Goal: Task Accomplishment & Management: Complete application form

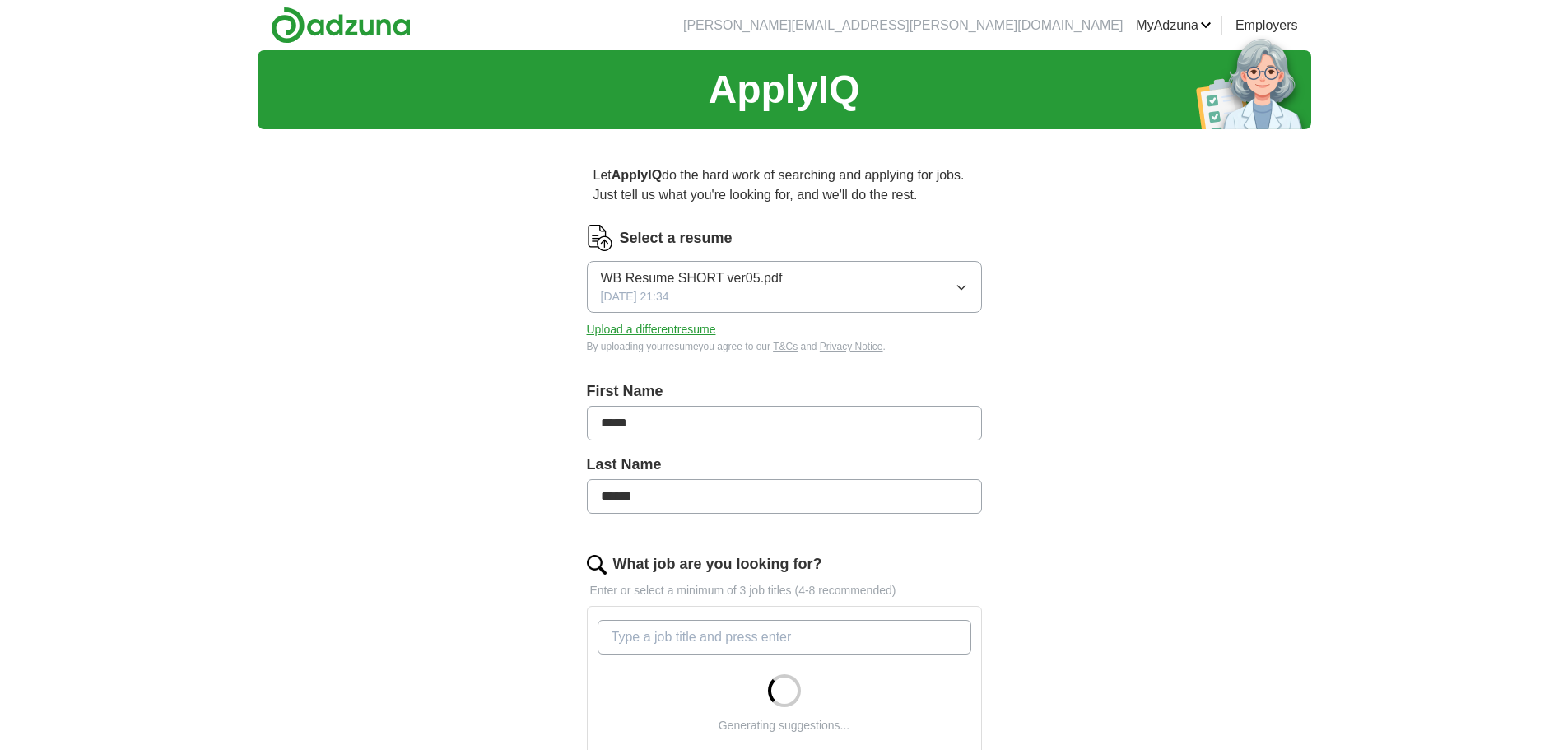
click at [685, 277] on span "WB Resume SHORT ver05.pdf" at bounding box center [692, 278] width 182 height 19
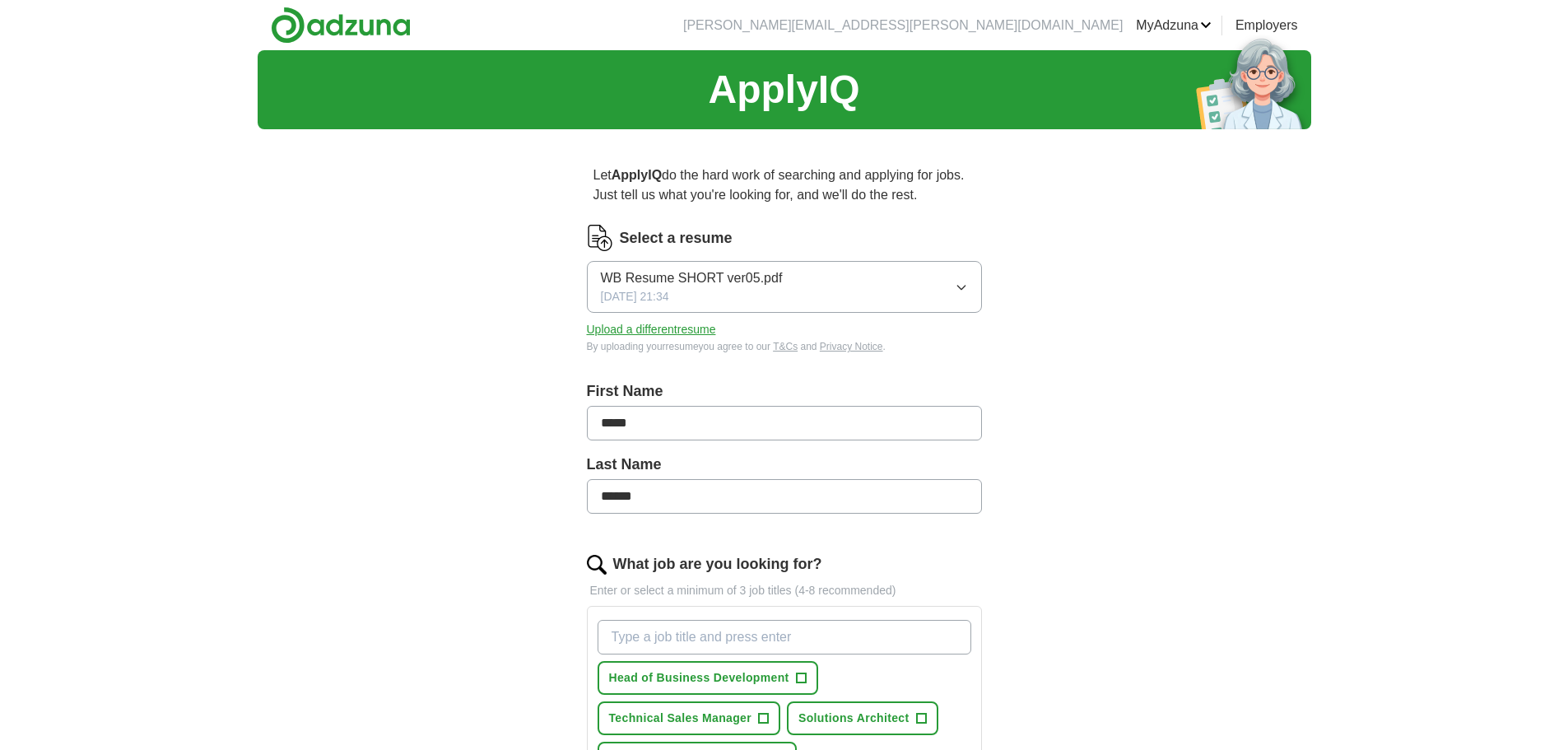
click at [668, 325] on button "Upload a different resume" at bounding box center [650, 329] width 129 height 17
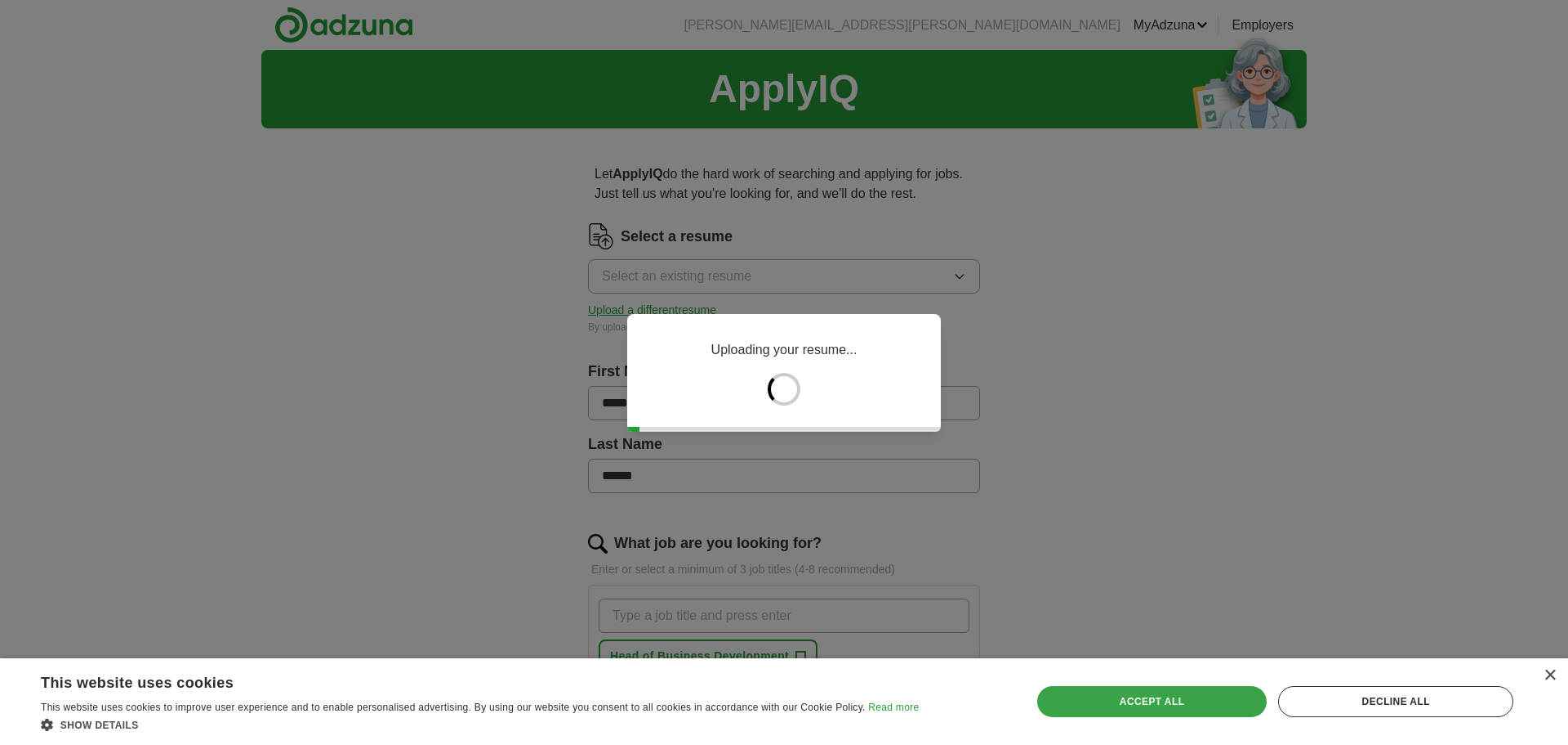
click at [1125, 690] on div "Accept all" at bounding box center [1151, 701] width 230 height 31
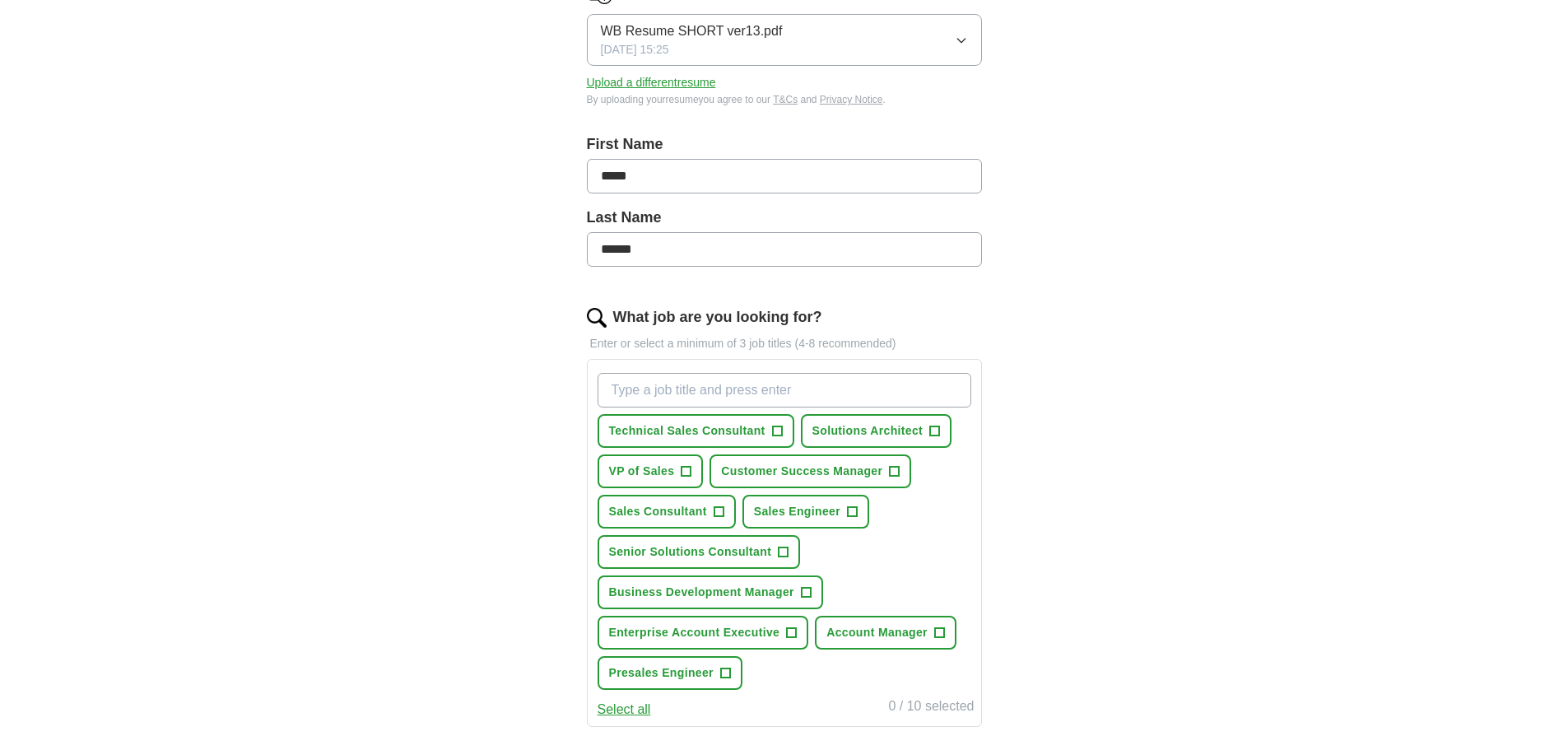
scroll to position [329, 0]
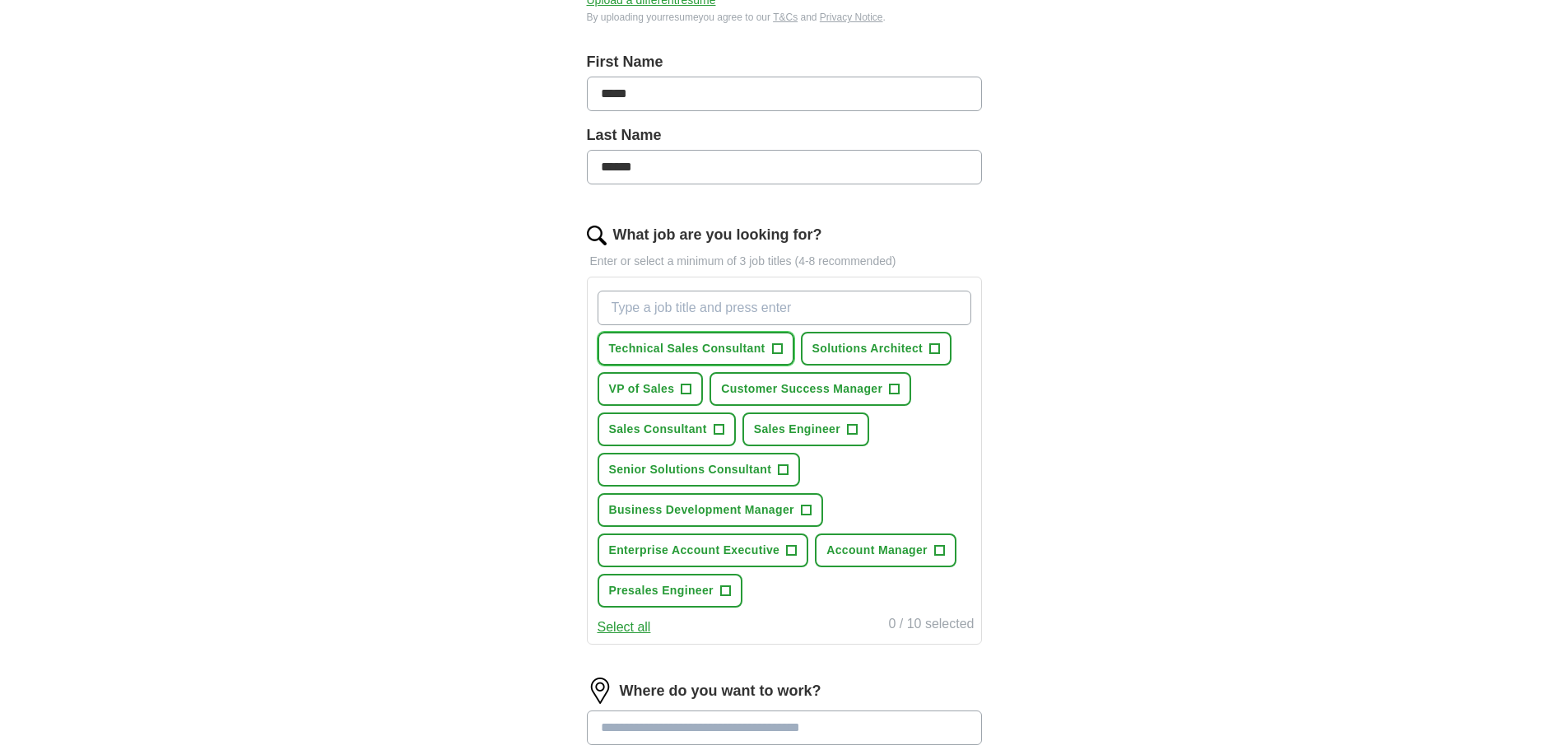
click at [720, 344] on span "Technical Sales Consultant" at bounding box center [686, 349] width 156 height 17
click at [840, 348] on span "Solutions Architect" at bounding box center [867, 349] width 110 height 17
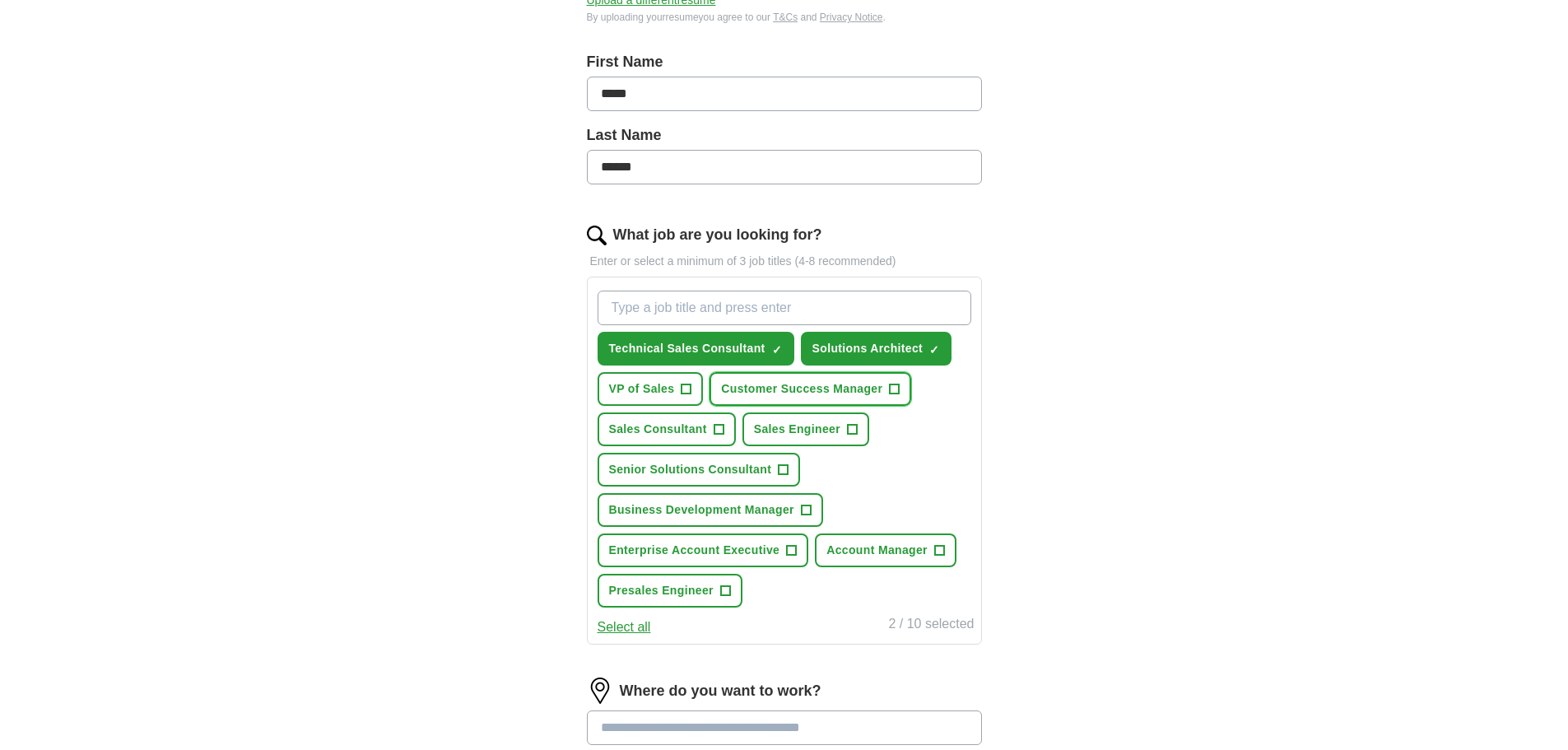
click at [771, 395] on span "Customer Success Manager" at bounding box center [801, 389] width 161 height 17
click at [695, 422] on span "Sales Consultant" at bounding box center [657, 429] width 98 height 17
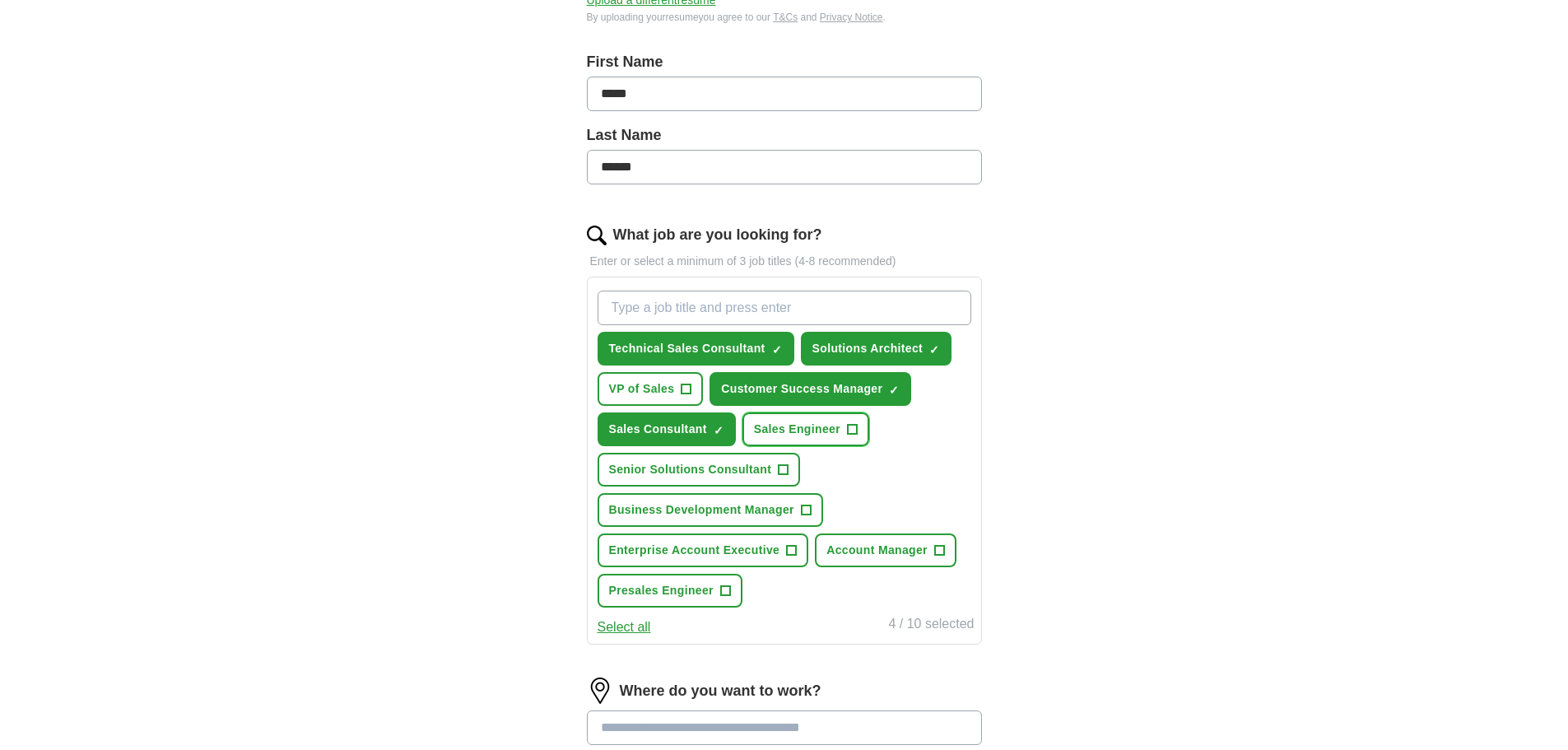
click at [787, 418] on button "Sales Engineer +" at bounding box center [805, 428] width 127 height 34
click at [739, 466] on span "Senior Solutions Consultant" at bounding box center [690, 470] width 163 height 17
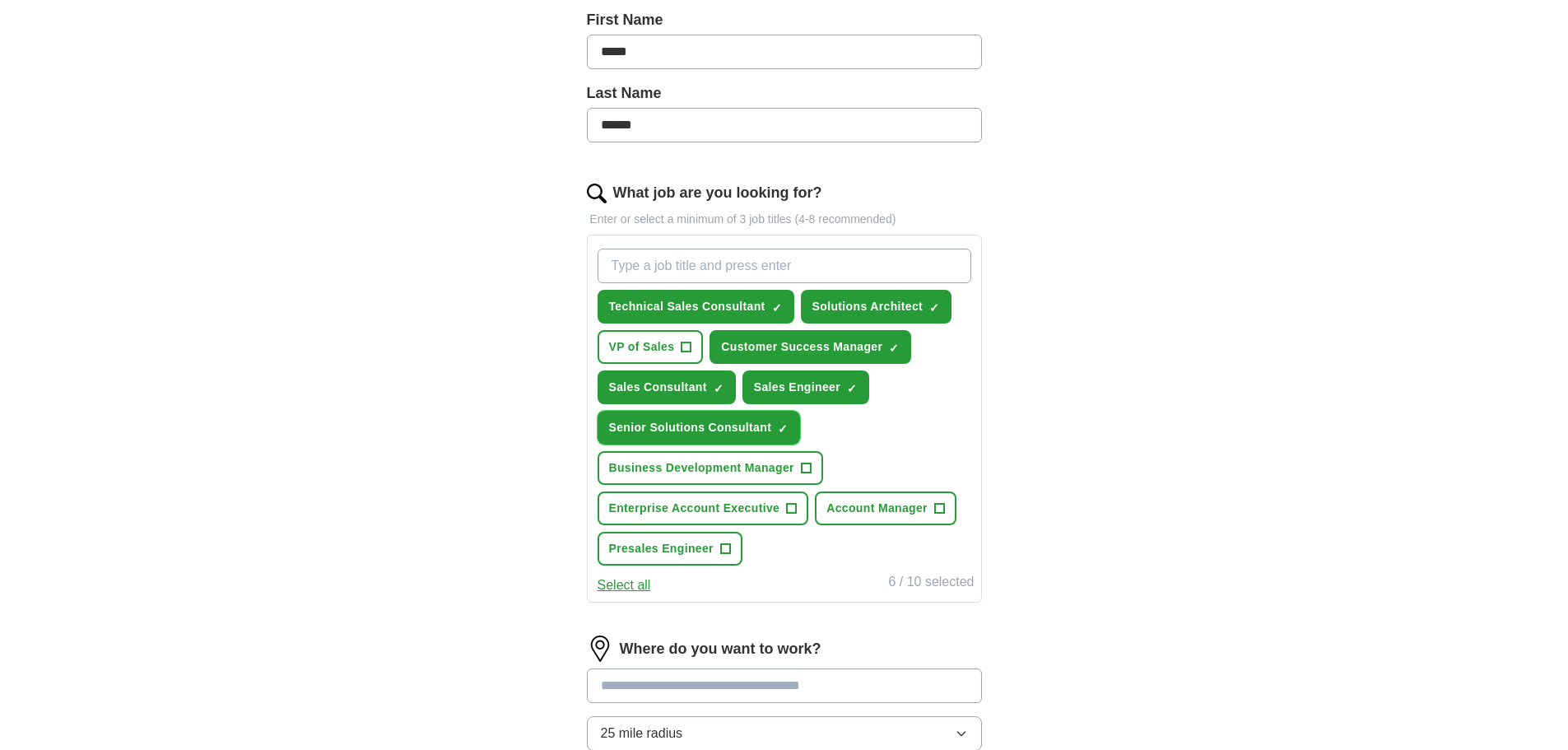
scroll to position [412, 0]
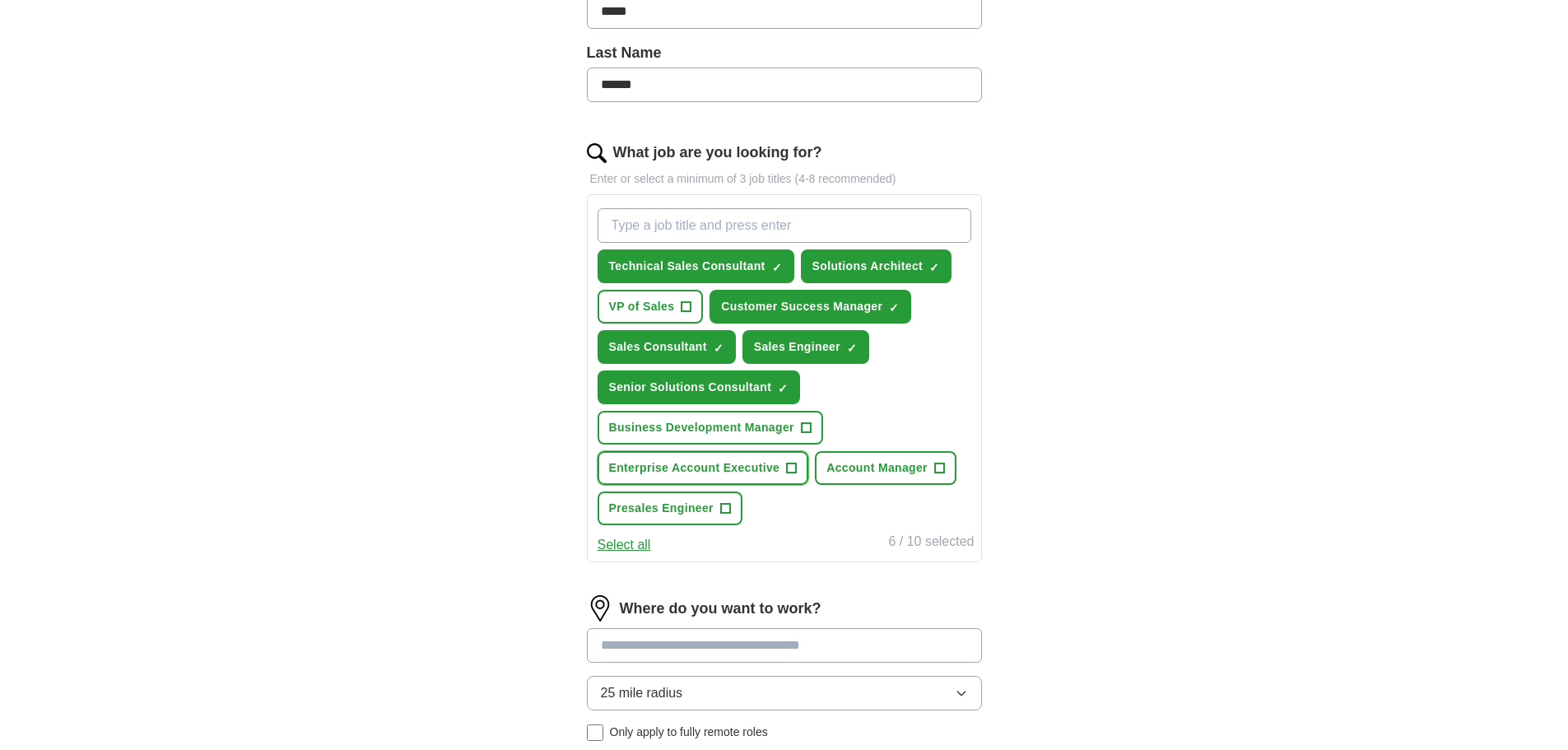
click at [668, 474] on span "Enterprise Account Executive" at bounding box center [694, 468] width 172 height 17
click at [869, 461] on span "Account Manager" at bounding box center [877, 468] width 101 height 17
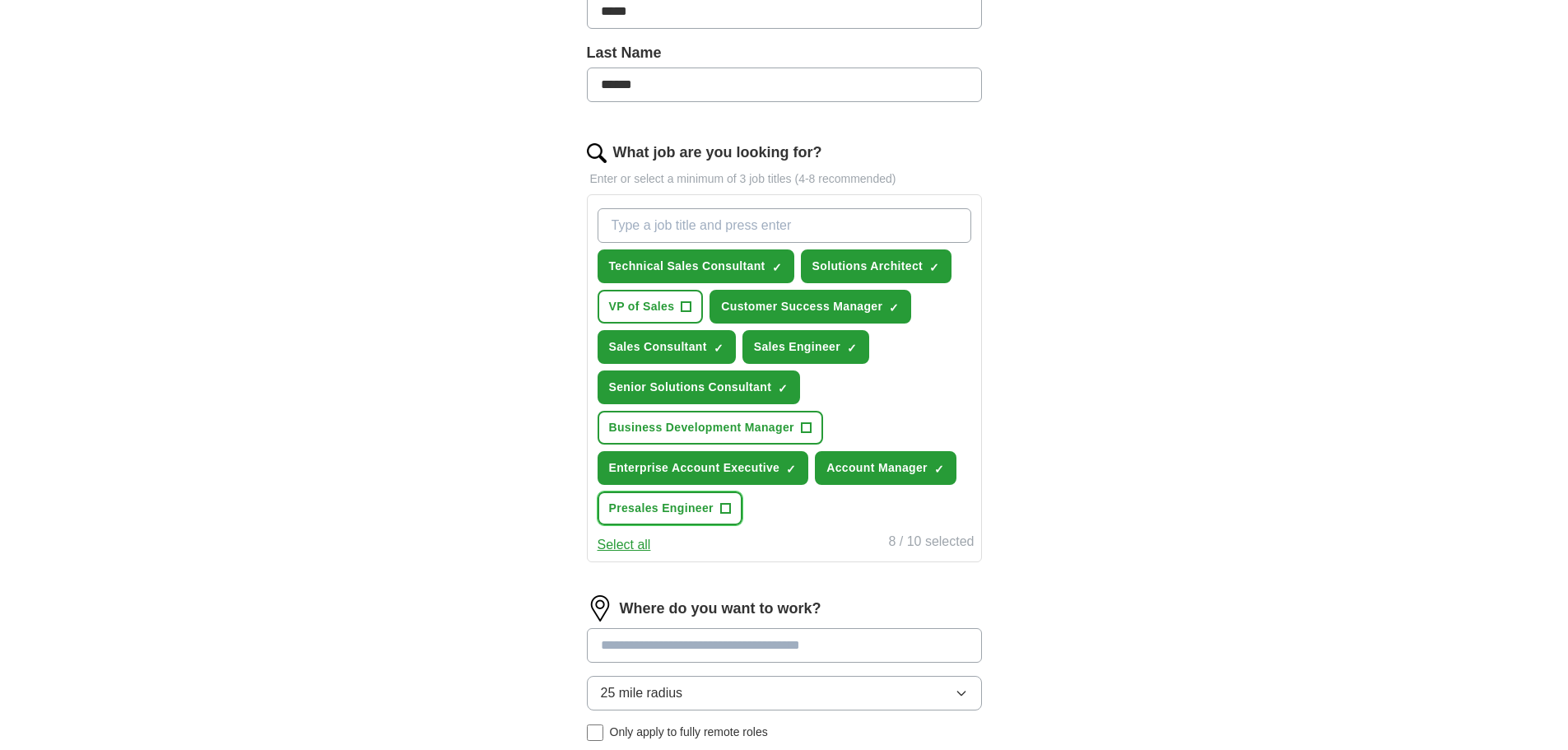
click at [700, 499] on span "Presales Engineer" at bounding box center [661, 508] width 105 height 17
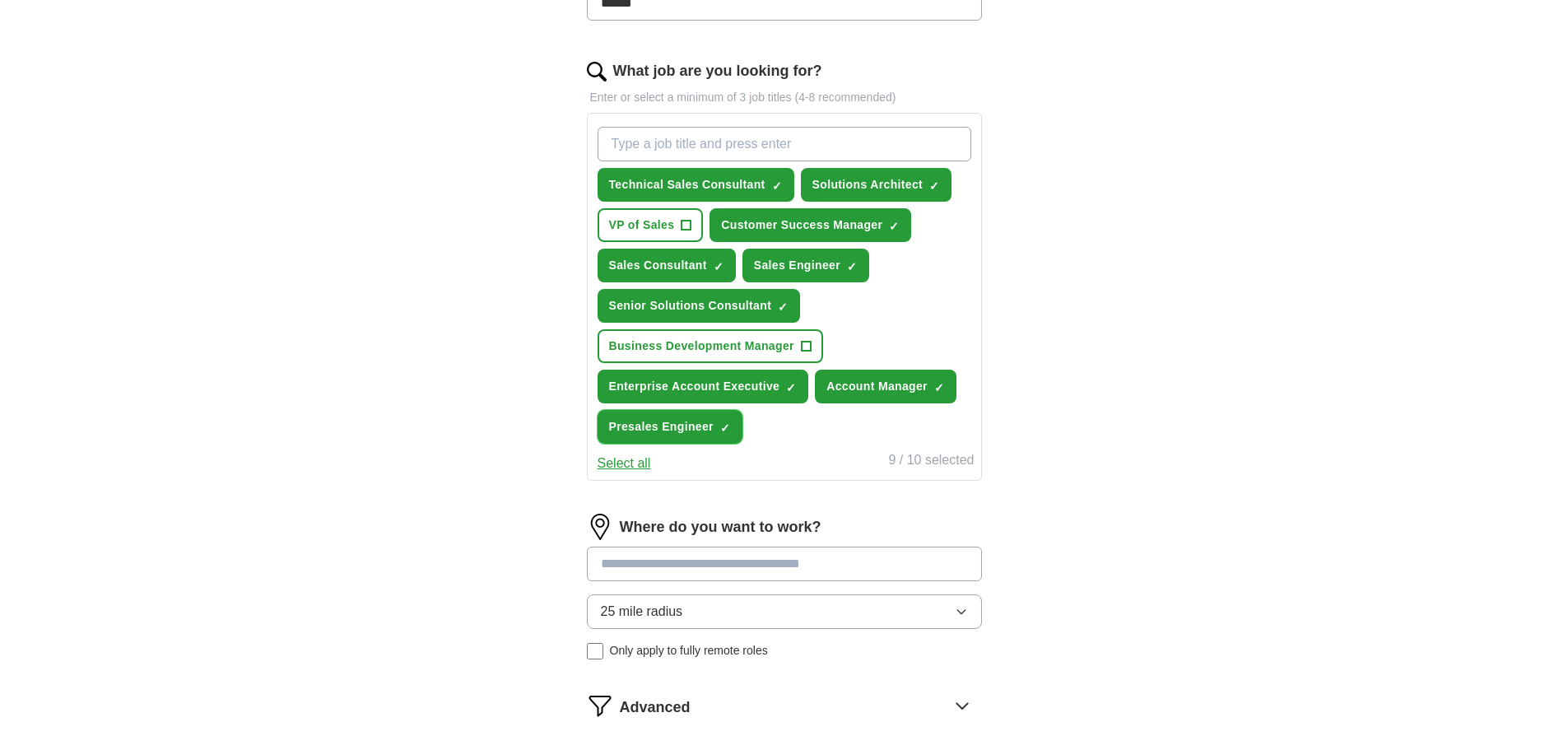
scroll to position [658, 0]
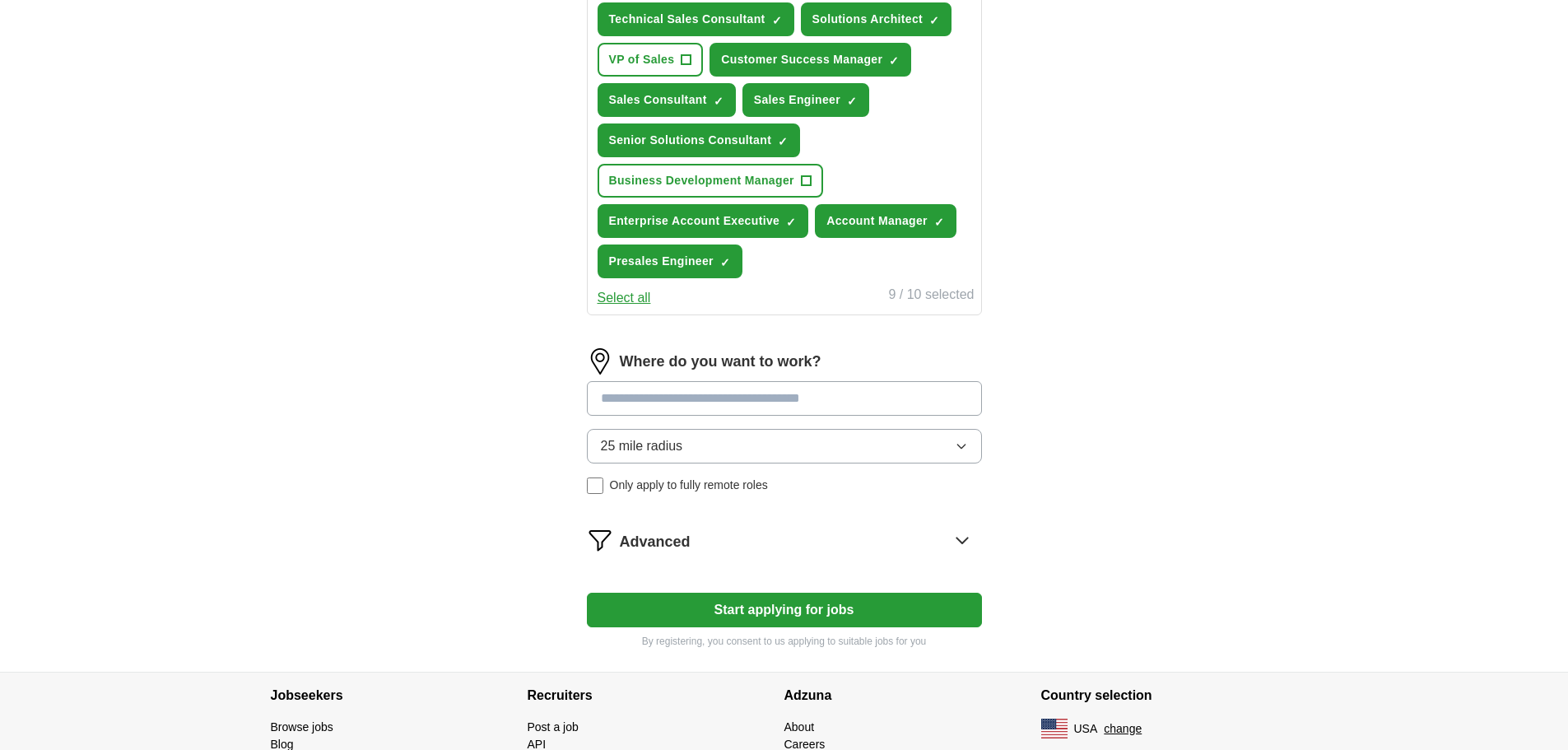
click at [684, 398] on input at bounding box center [784, 398] width 395 height 35
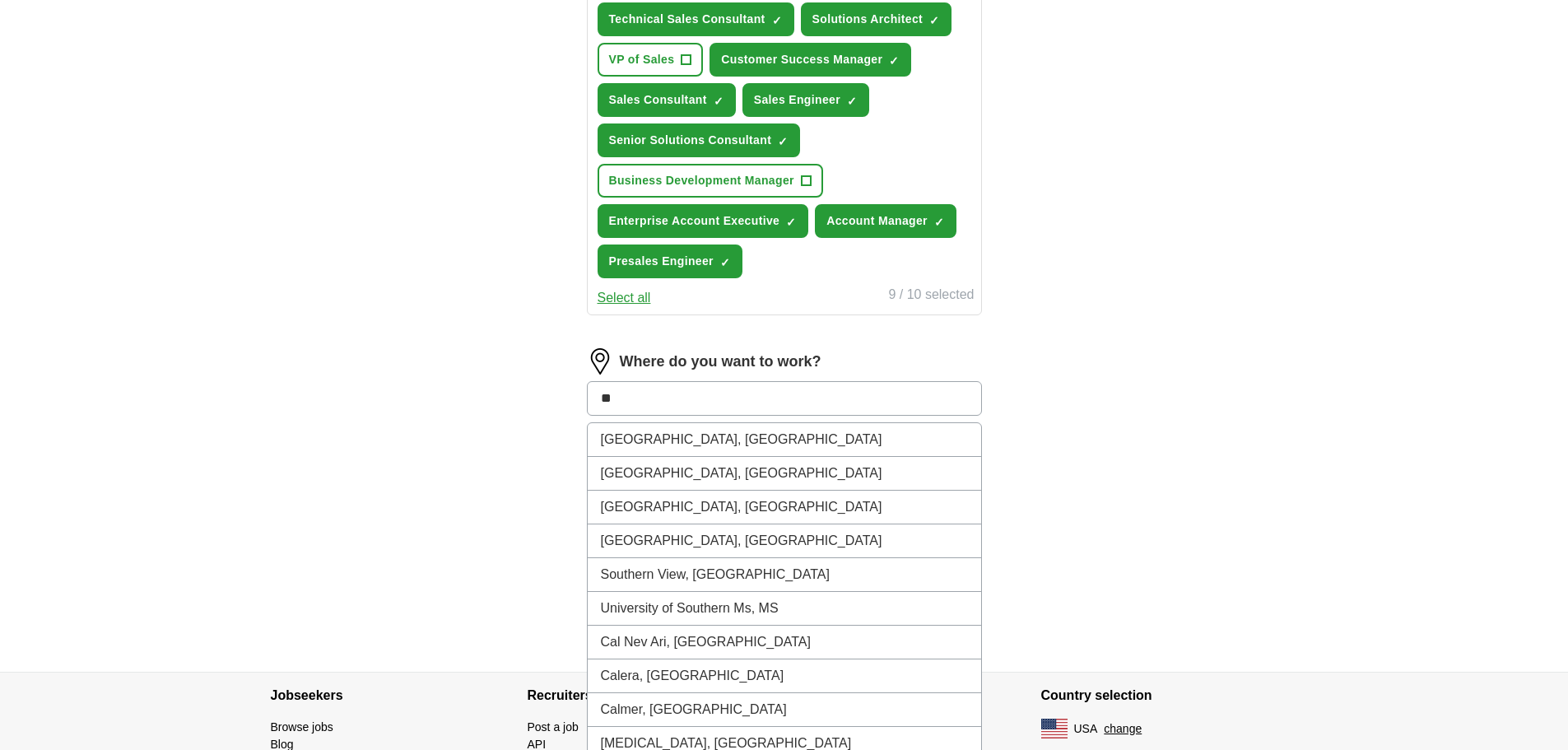
type input "*"
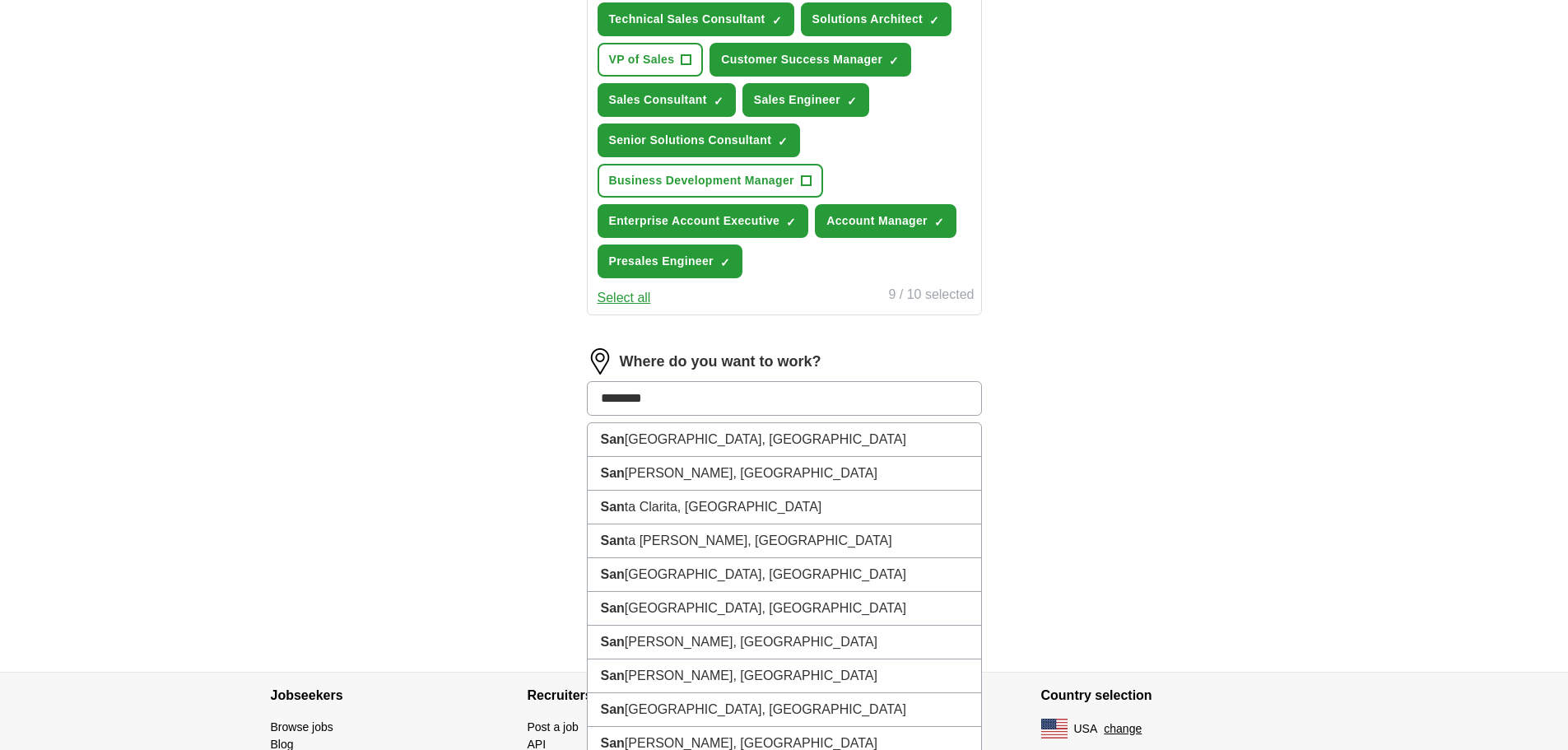
type input "*********"
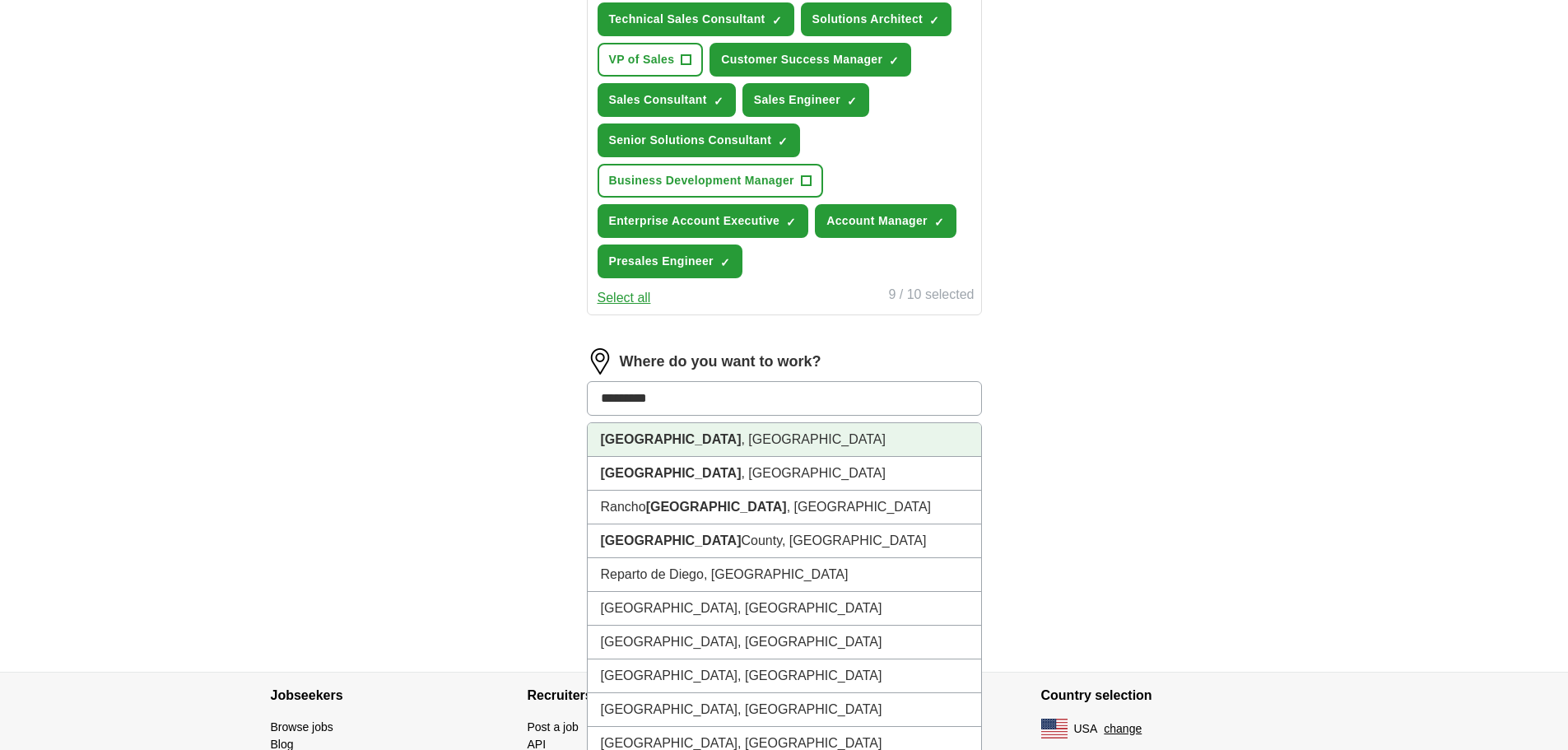
click at [641, 445] on strong "[GEOGRAPHIC_DATA]" at bounding box center [671, 439] width 141 height 14
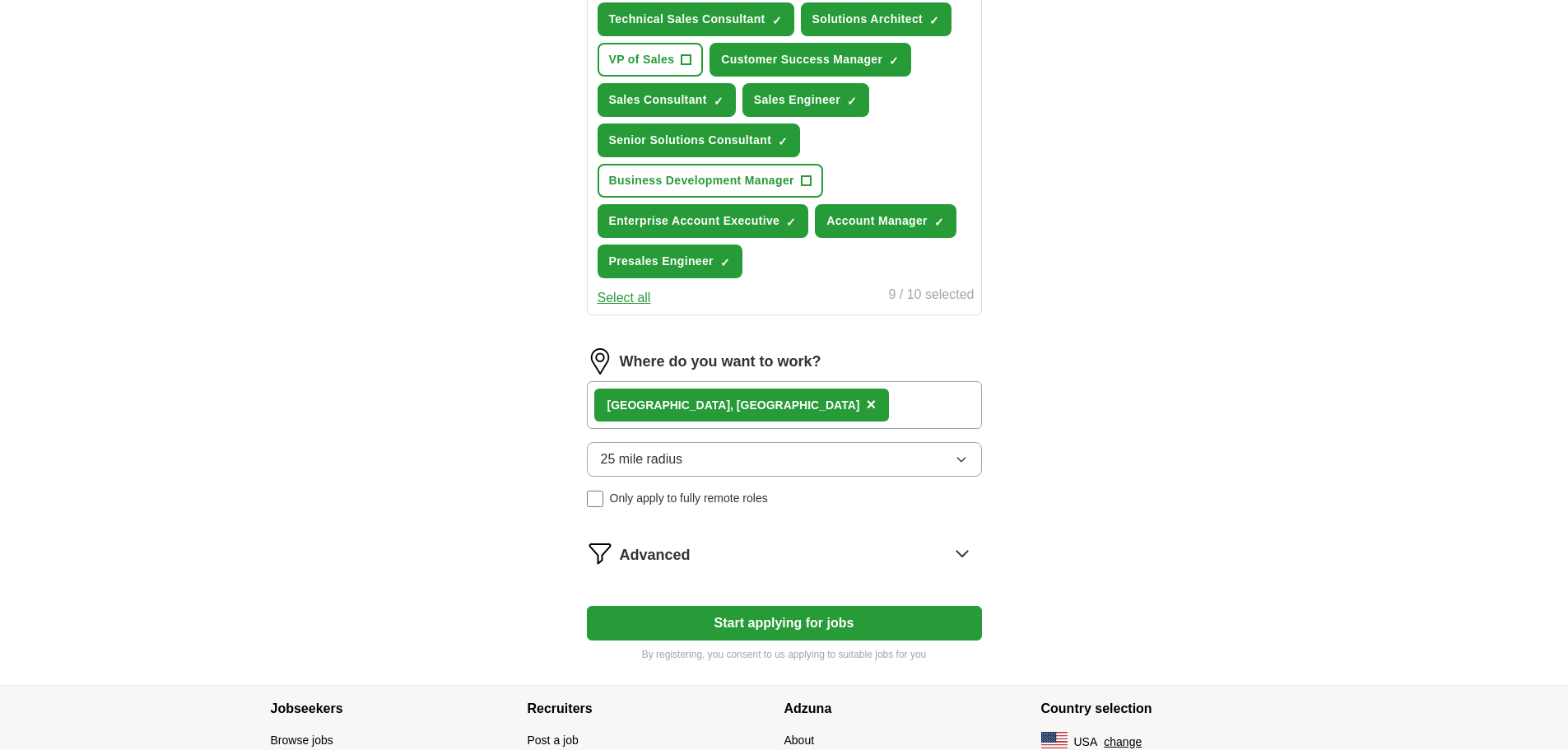
click at [711, 466] on button "25 mile radius" at bounding box center [784, 459] width 395 height 35
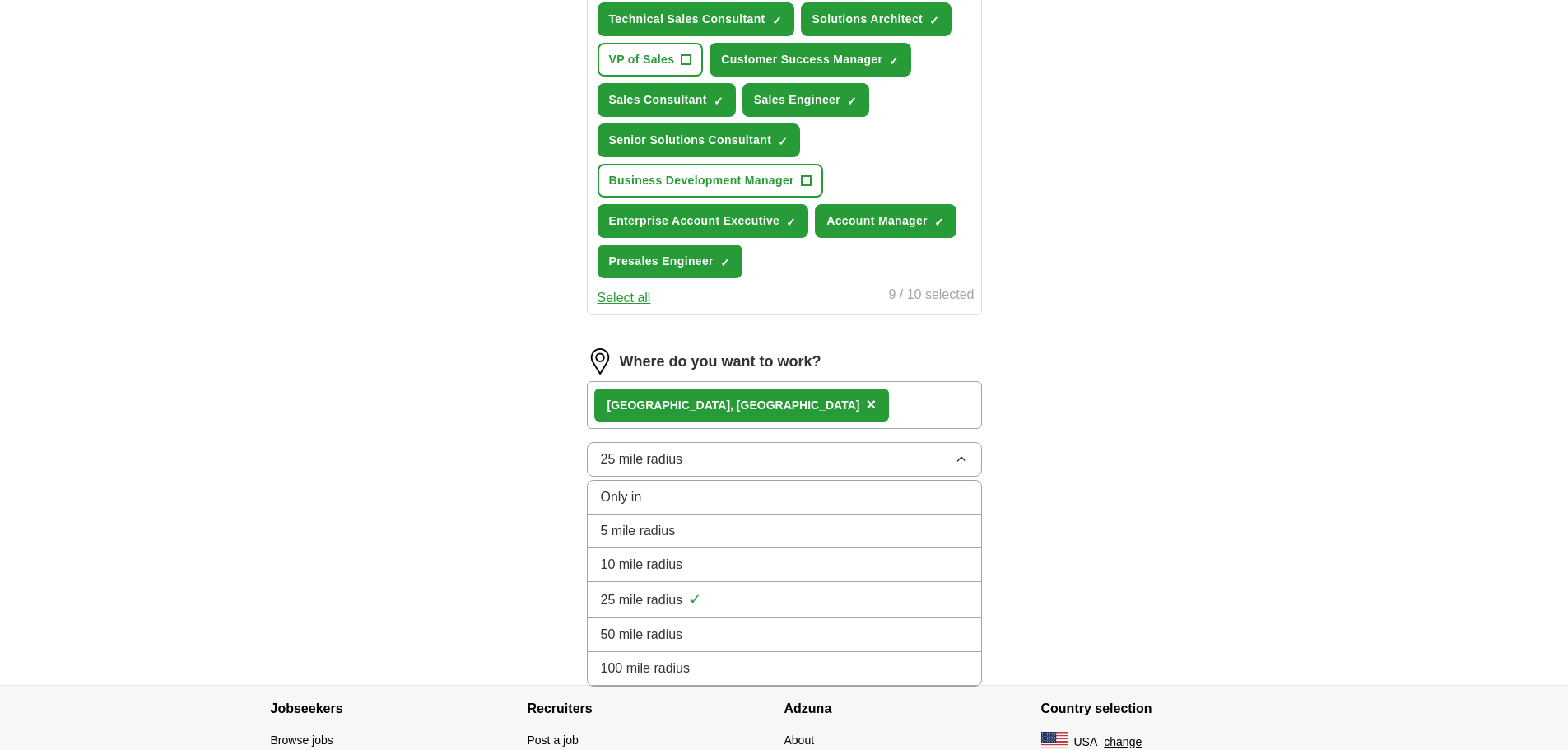
click at [656, 662] on span "100 mile radius" at bounding box center [645, 668] width 90 height 19
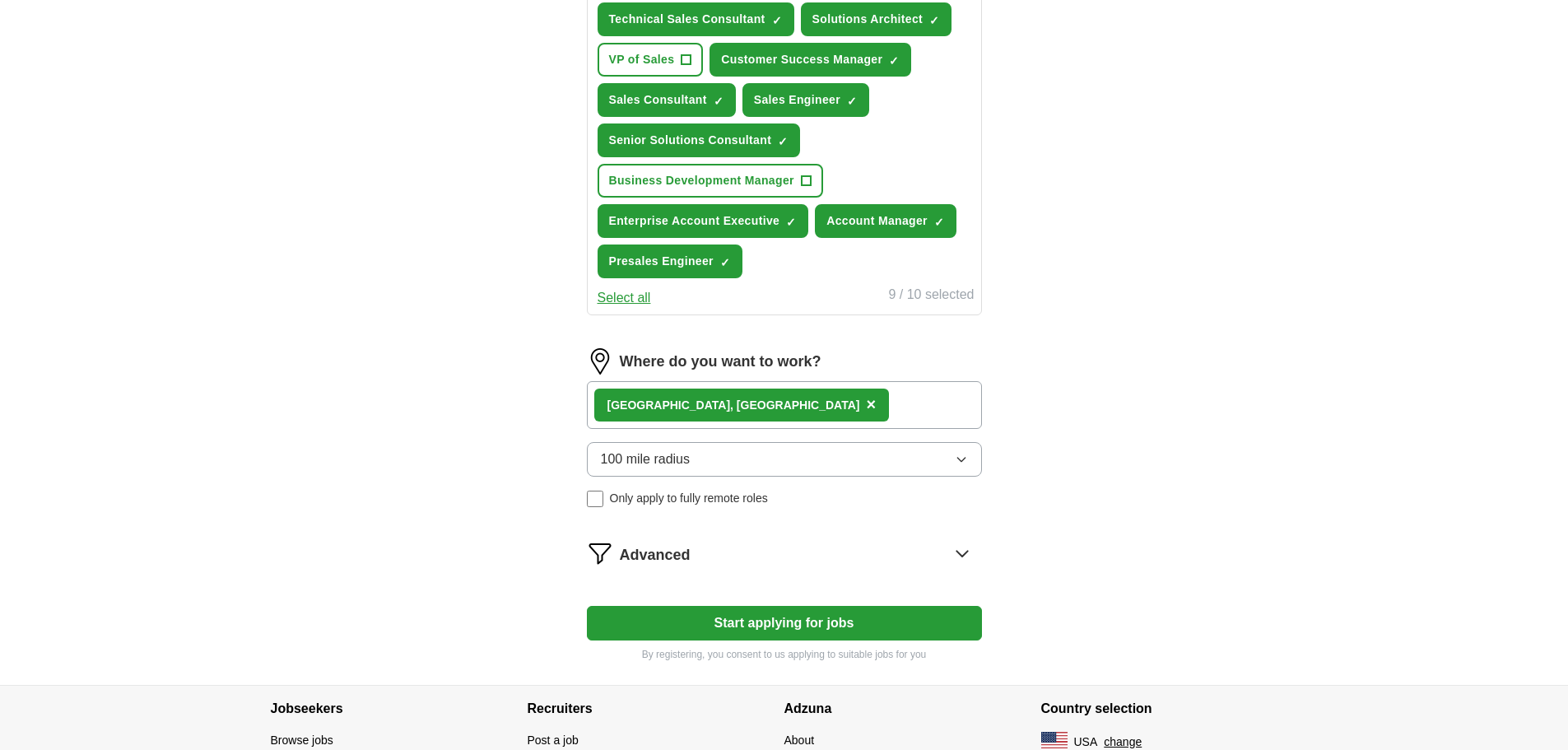
click at [525, 474] on div "Let ApplyIQ do the hard work of searching and applying for jobs. Just tell us w…" at bounding box center [783, 84] width 526 height 1201
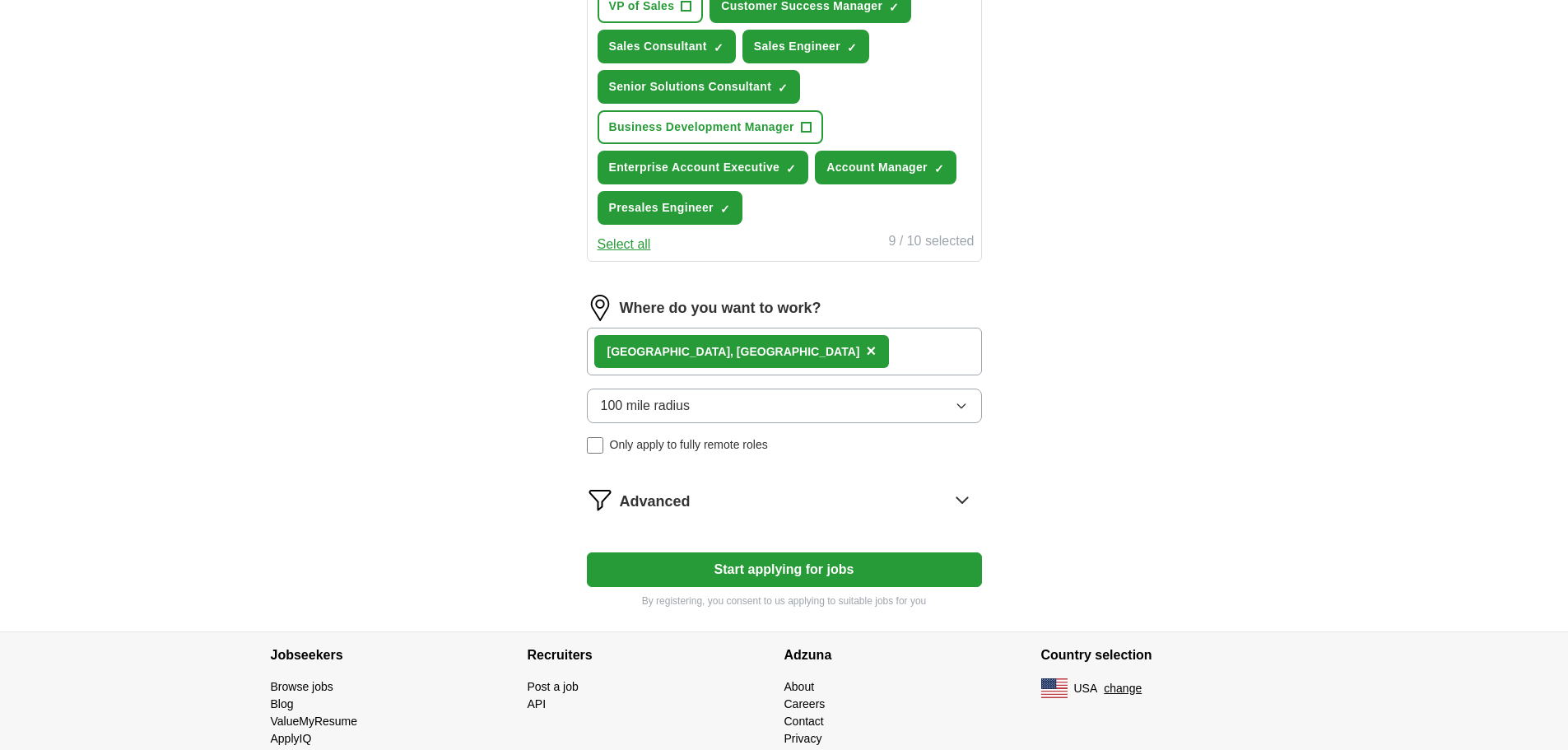
scroll to position [740, 0]
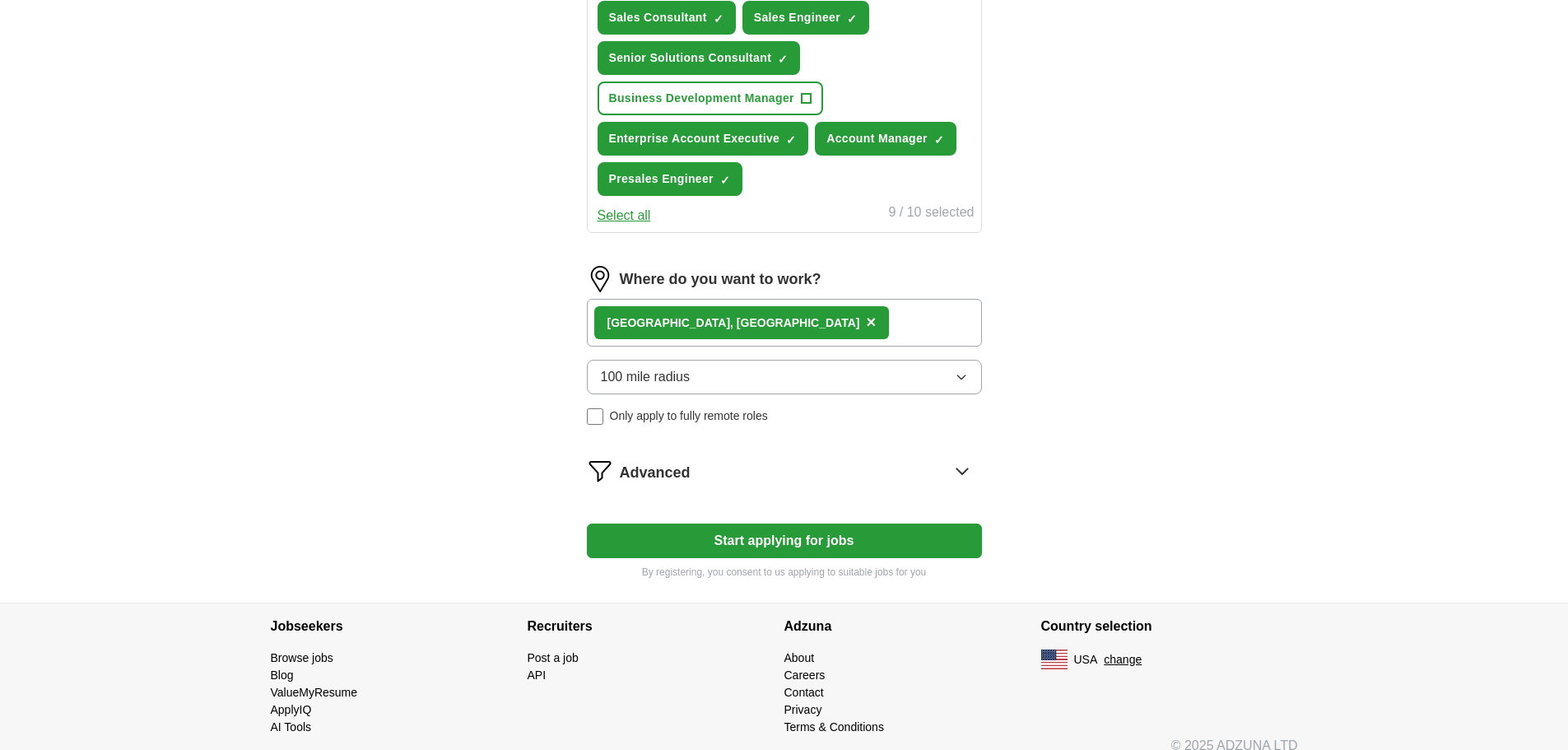
click at [726, 462] on div "Advanced" at bounding box center [800, 470] width 362 height 26
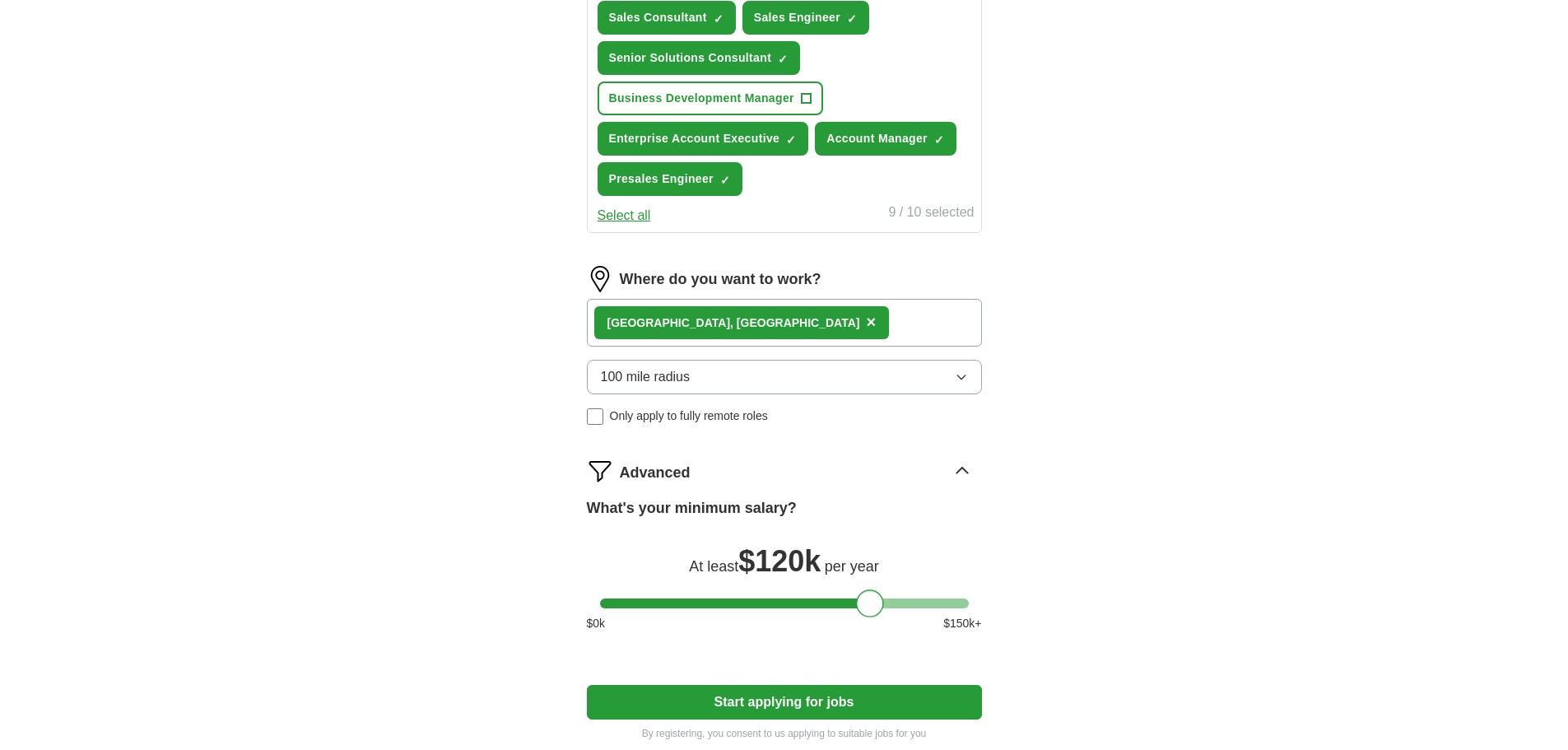
drag, startPoint x: 617, startPoint y: 608, endPoint x: 874, endPoint y: 628, distance: 257.8
click at [874, 628] on div "What's your minimum salary? At least $ 120k per year $ 0 k $ 150 k+" at bounding box center [784, 571] width 395 height 148
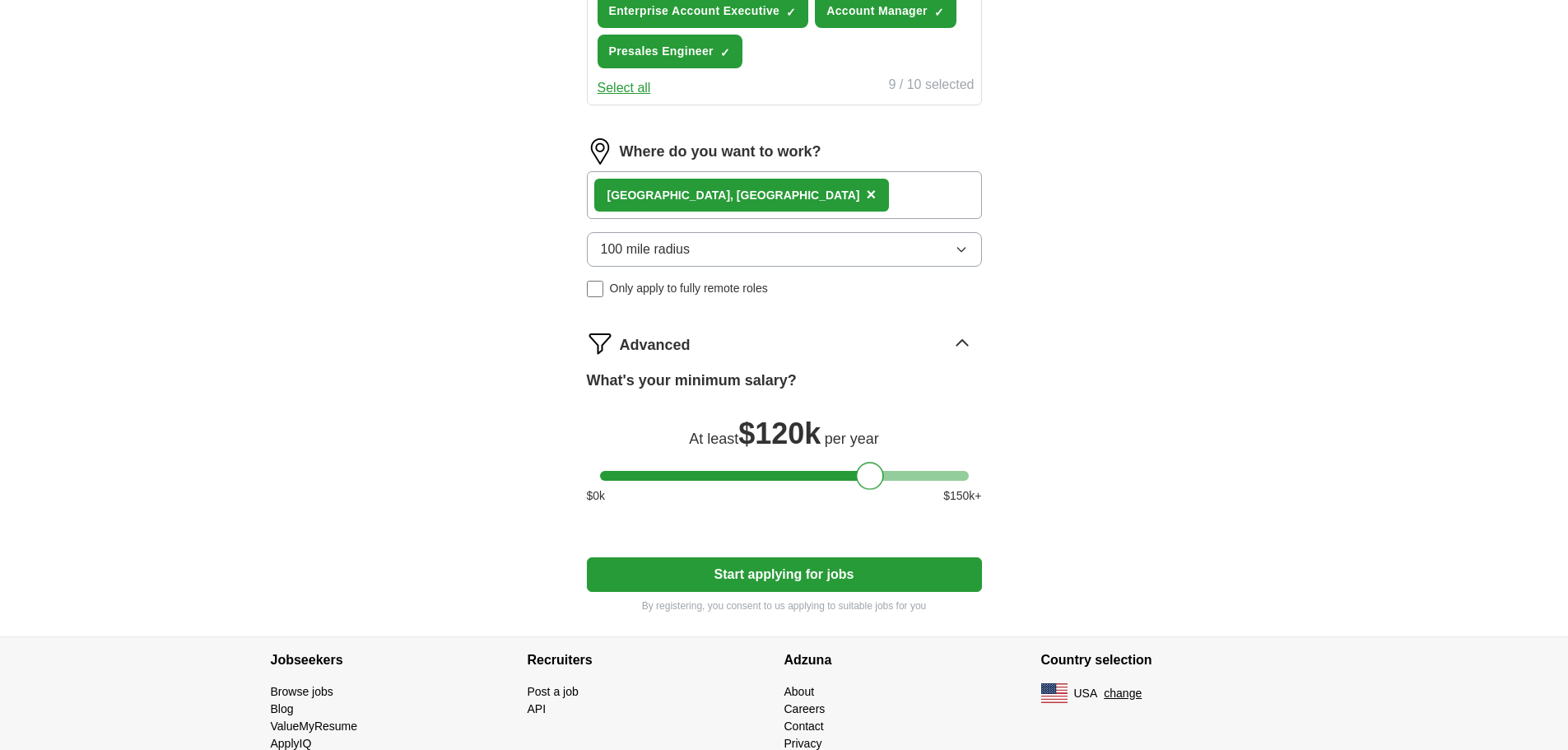
scroll to position [905, 0]
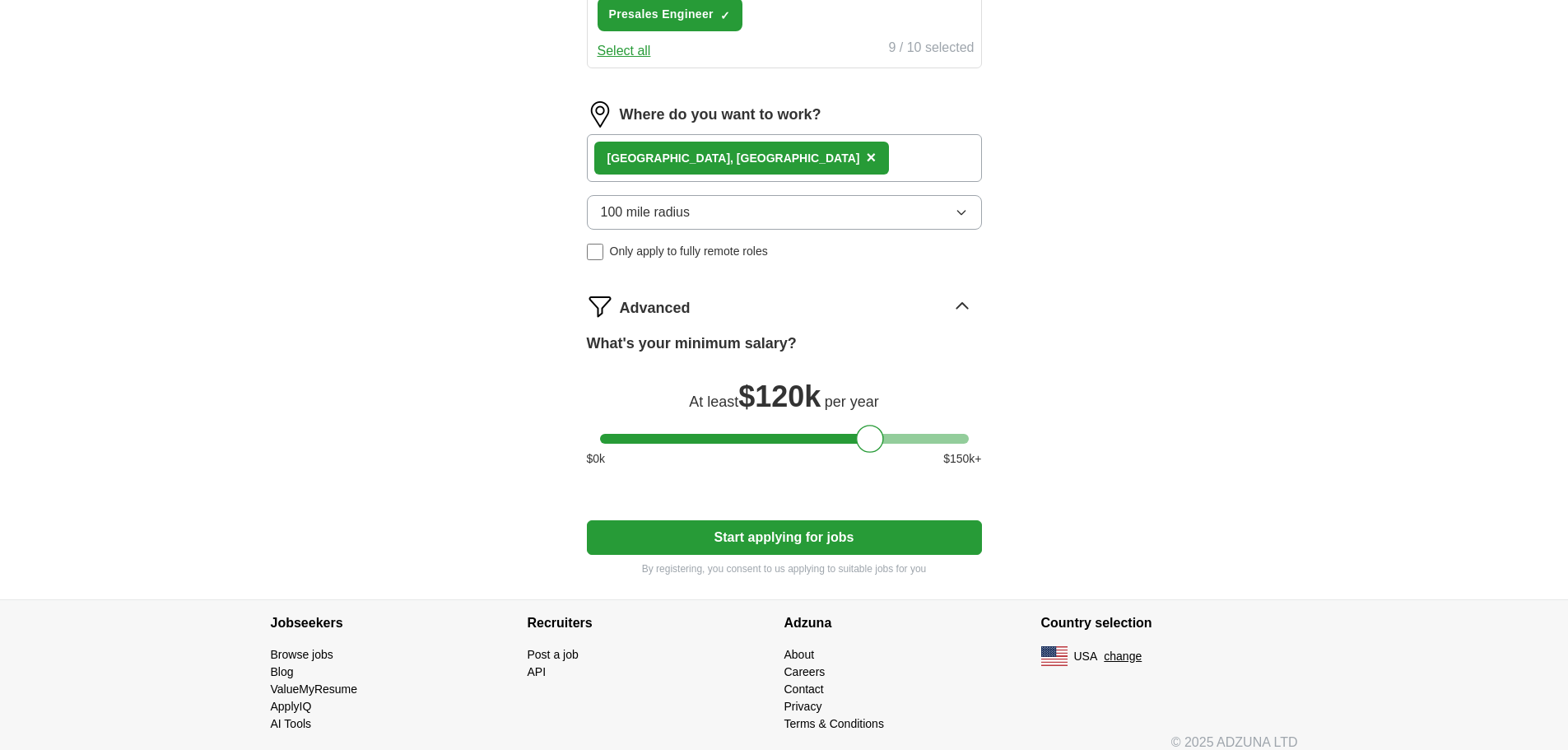
click at [715, 539] on button "Start applying for jobs" at bounding box center [784, 538] width 395 height 35
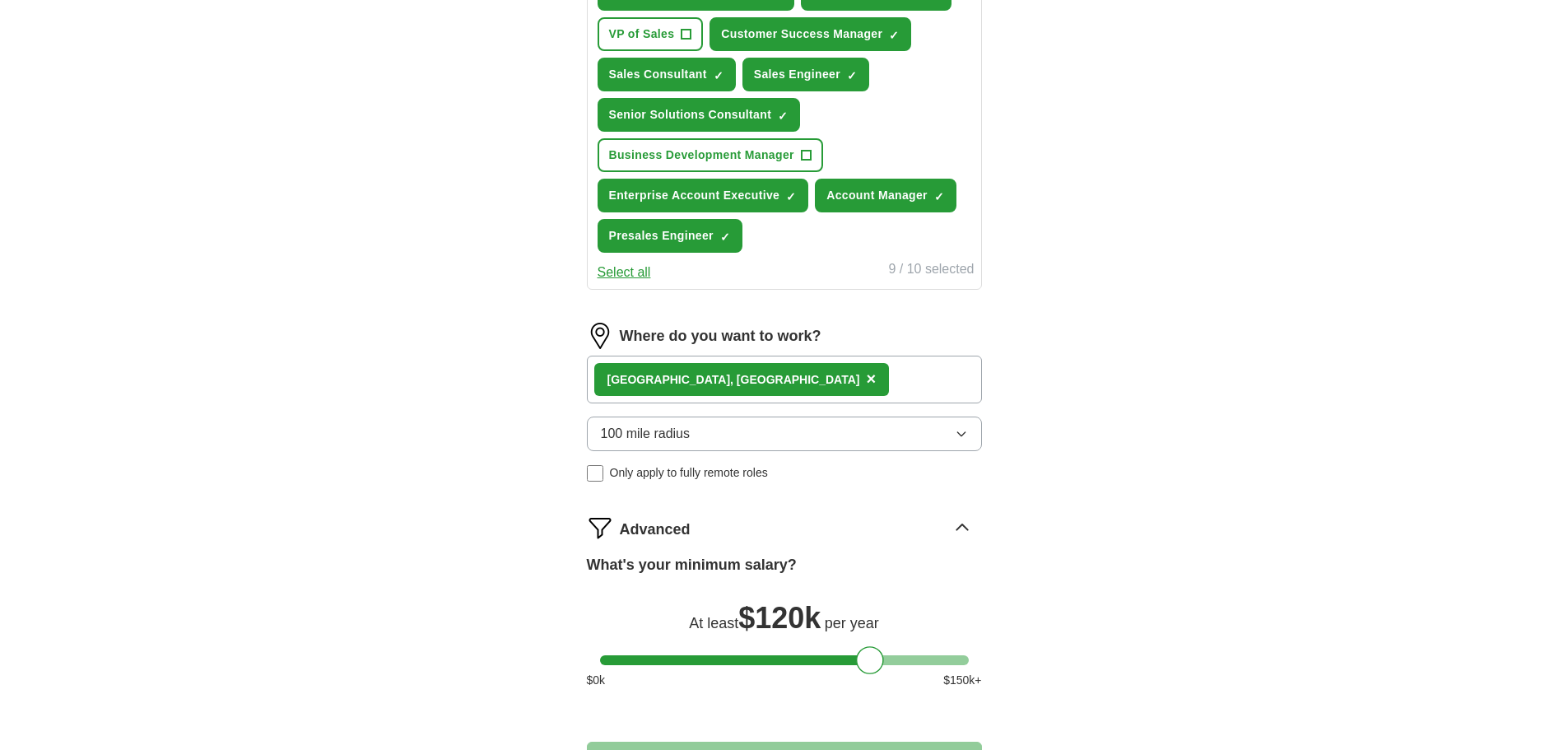
select select "**"
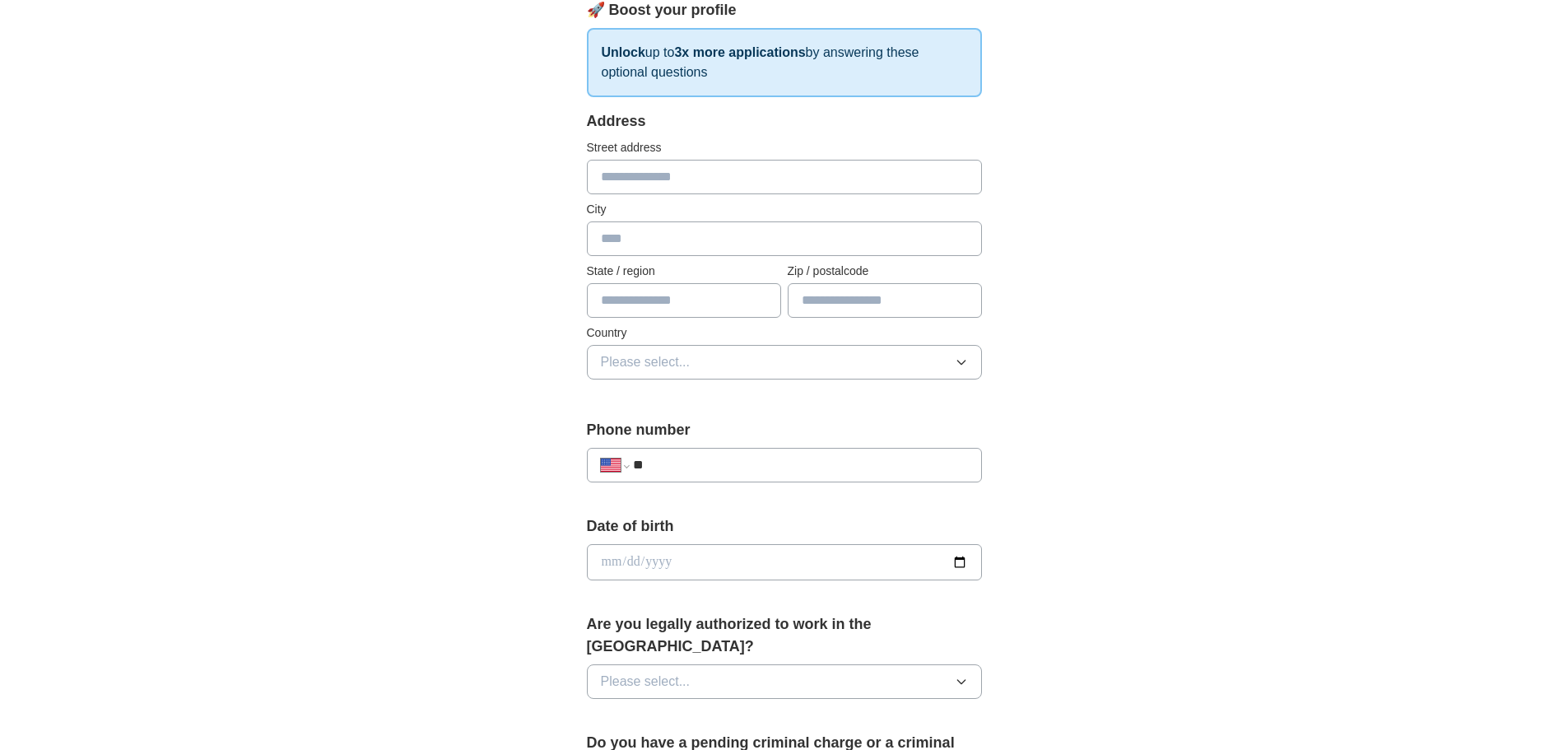
scroll to position [247, 0]
click at [666, 173] on input "text" at bounding box center [784, 178] width 395 height 35
type input "**********"
type input "******"
type input "*"
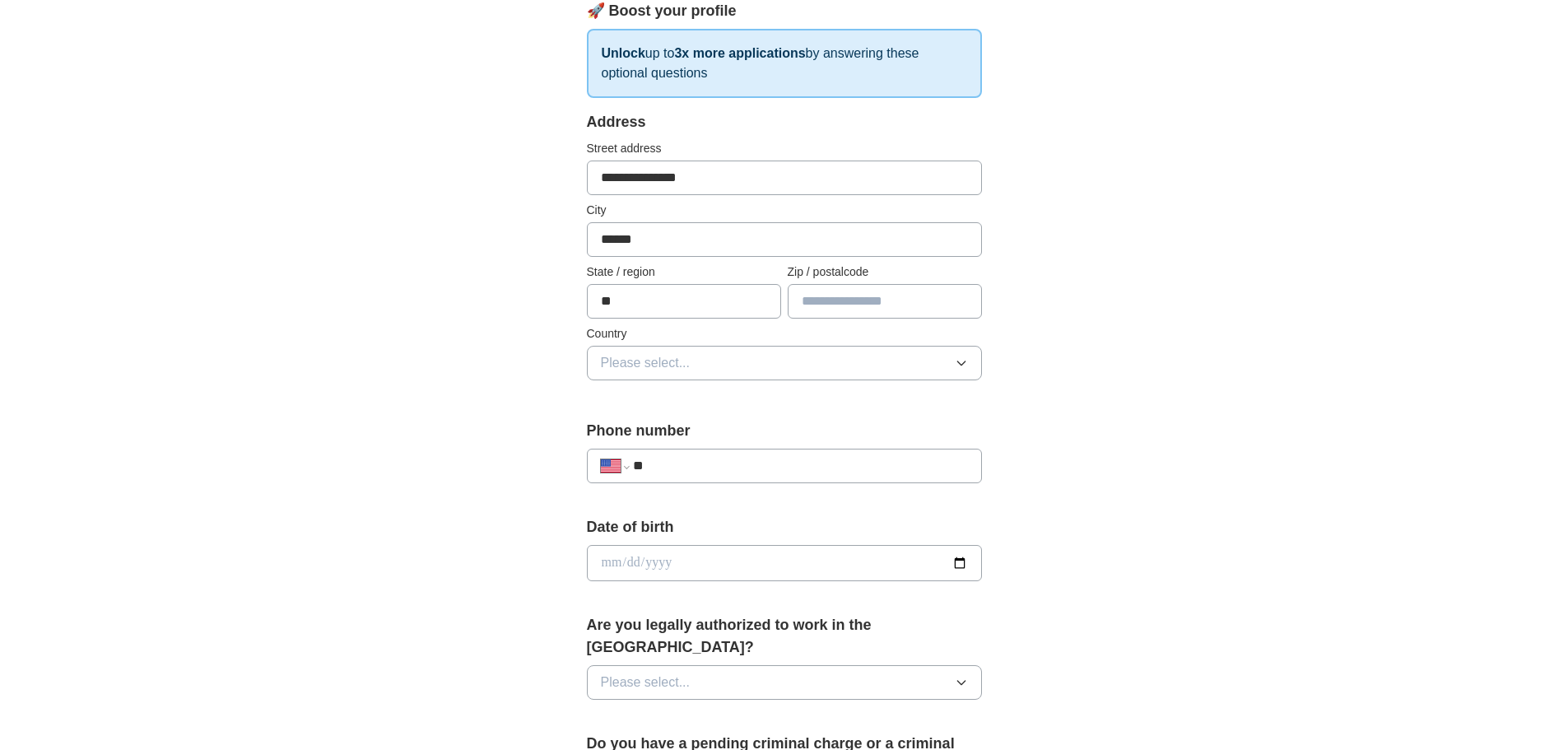
type input "**"
type input "*****"
click at [645, 351] on button "Please select..." at bounding box center [784, 363] width 395 height 35
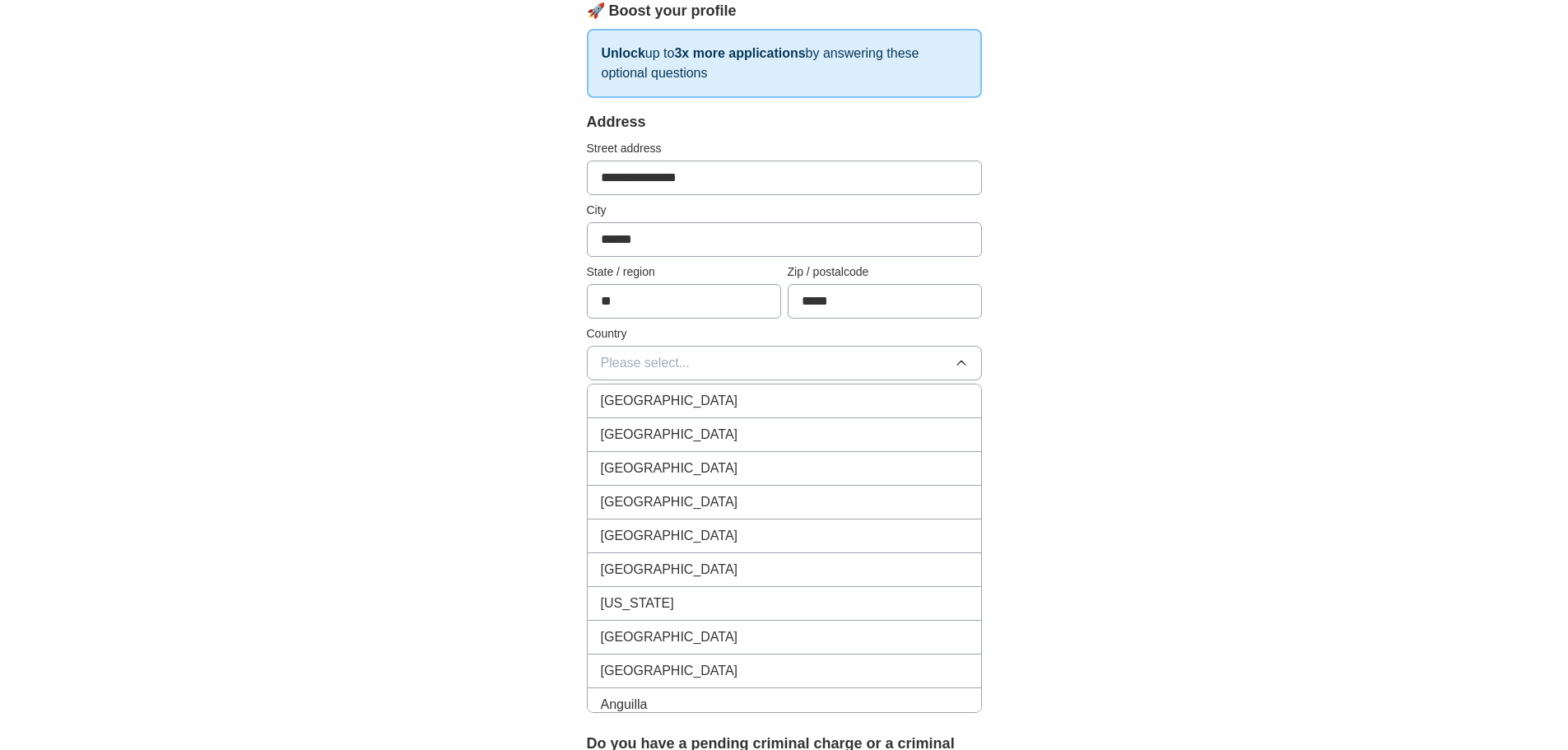
click at [658, 429] on span "[GEOGRAPHIC_DATA]" at bounding box center [670, 434] width 138 height 19
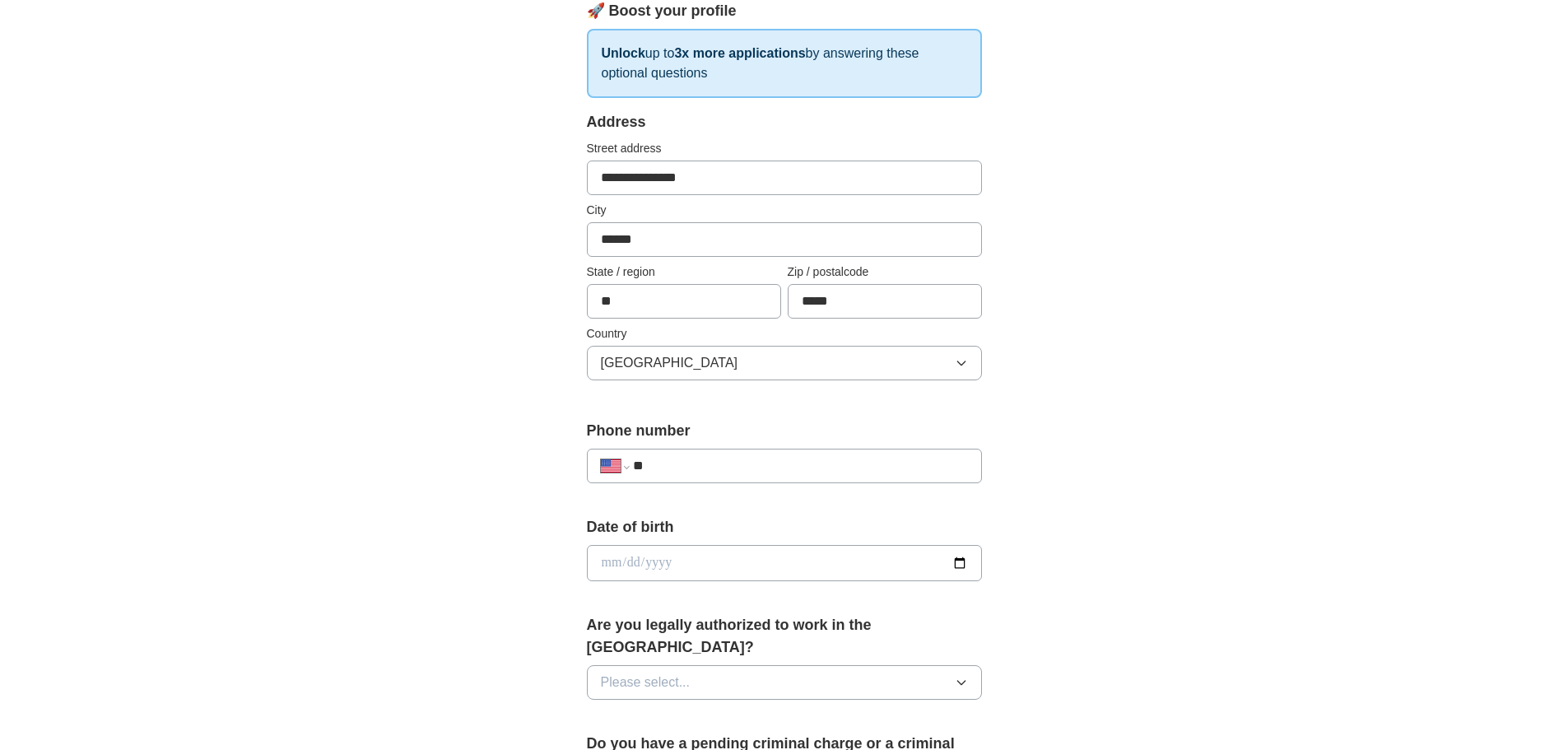
click at [682, 472] on input "**" at bounding box center [800, 465] width 334 height 19
type input "**********"
click at [959, 562] on input "date" at bounding box center [784, 562] width 395 height 36
type input "**********"
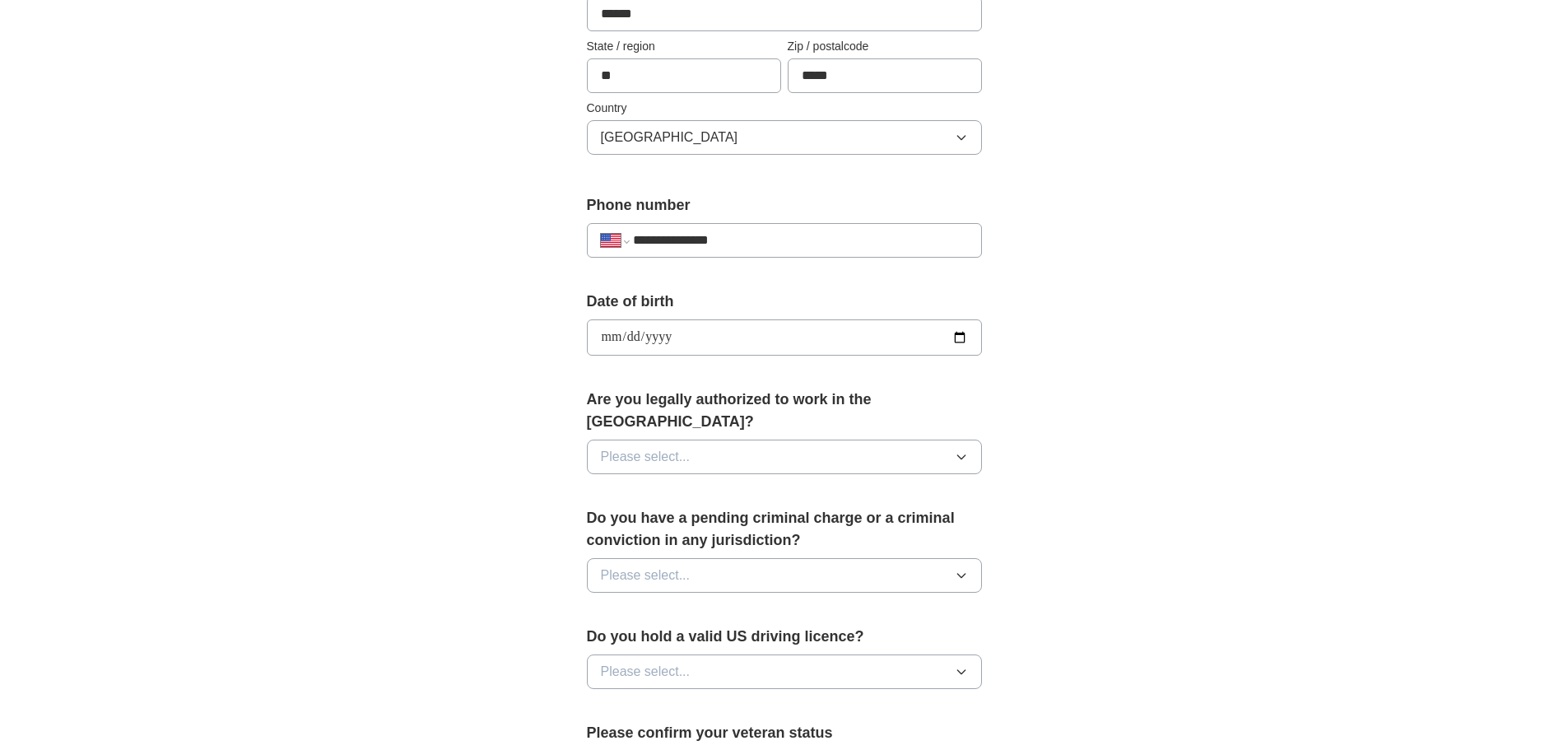
scroll to position [493, 0]
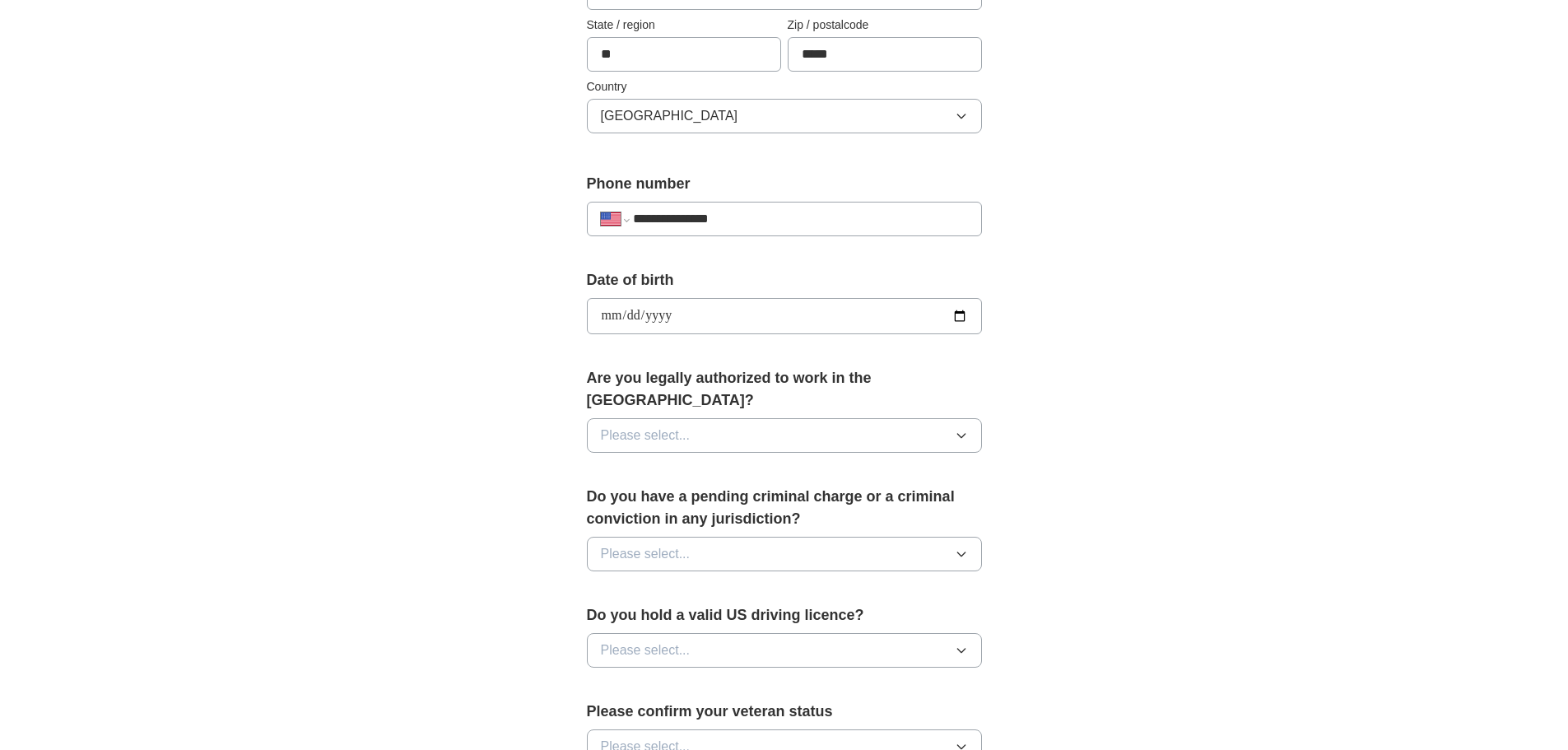
click at [768, 418] on button "Please select..." at bounding box center [784, 435] width 395 height 35
click at [713, 466] on li "Yes" at bounding box center [784, 473] width 393 height 34
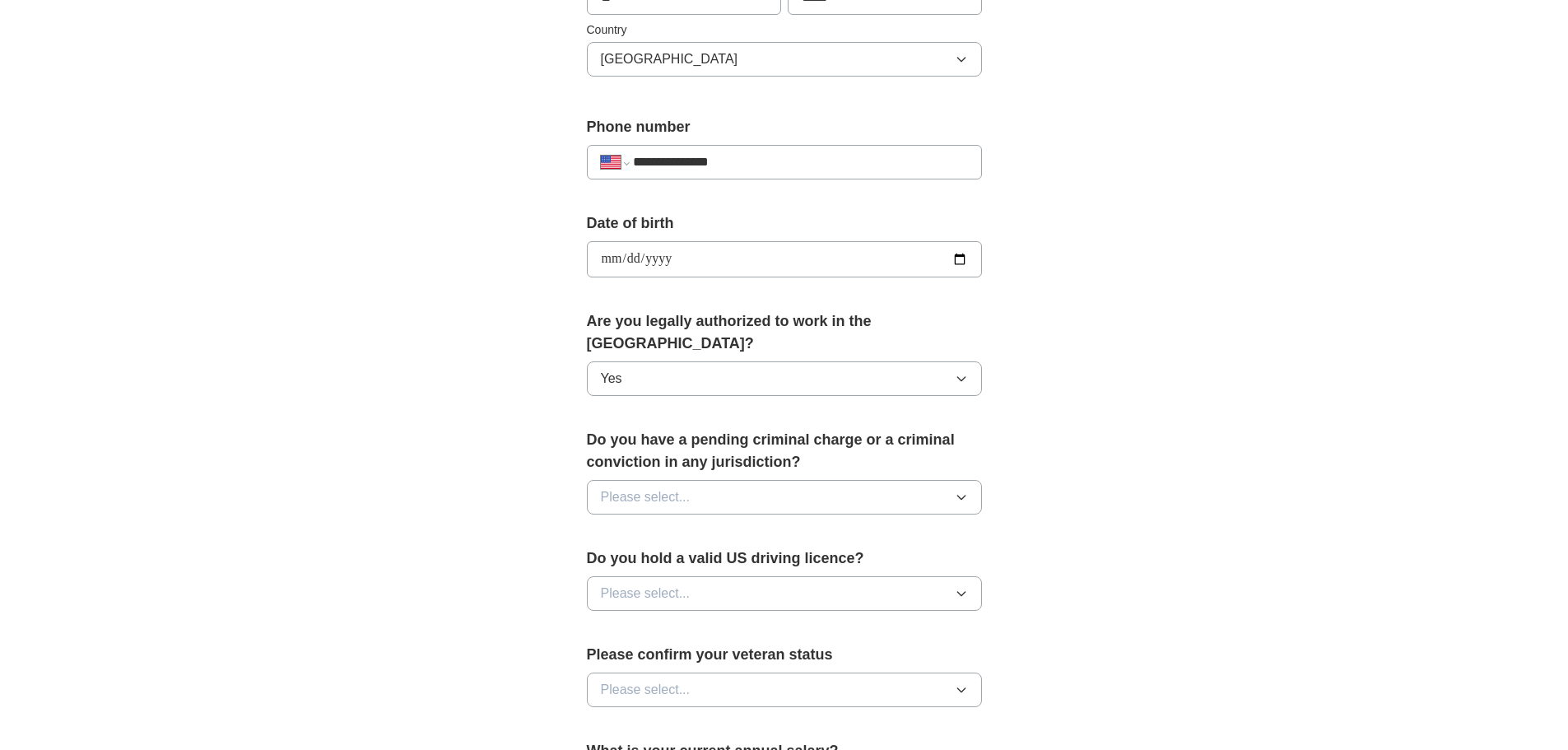
scroll to position [576, 0]
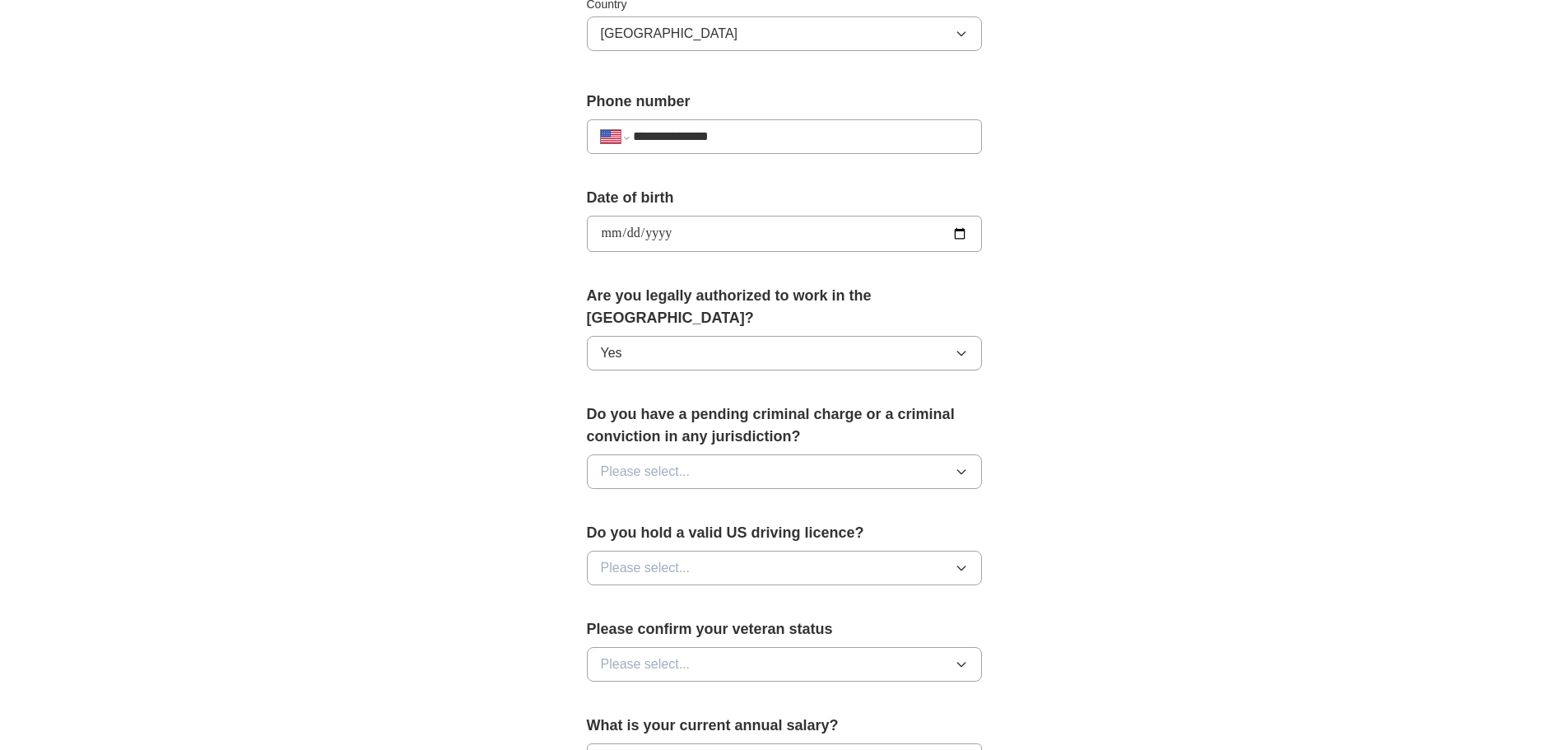
click at [622, 461] on span "Please select..." at bounding box center [645, 471] width 90 height 19
click at [623, 533] on div "No" at bounding box center [784, 543] width 367 height 19
click at [455, 406] on div "**********" at bounding box center [784, 223] width 1053 height 1498
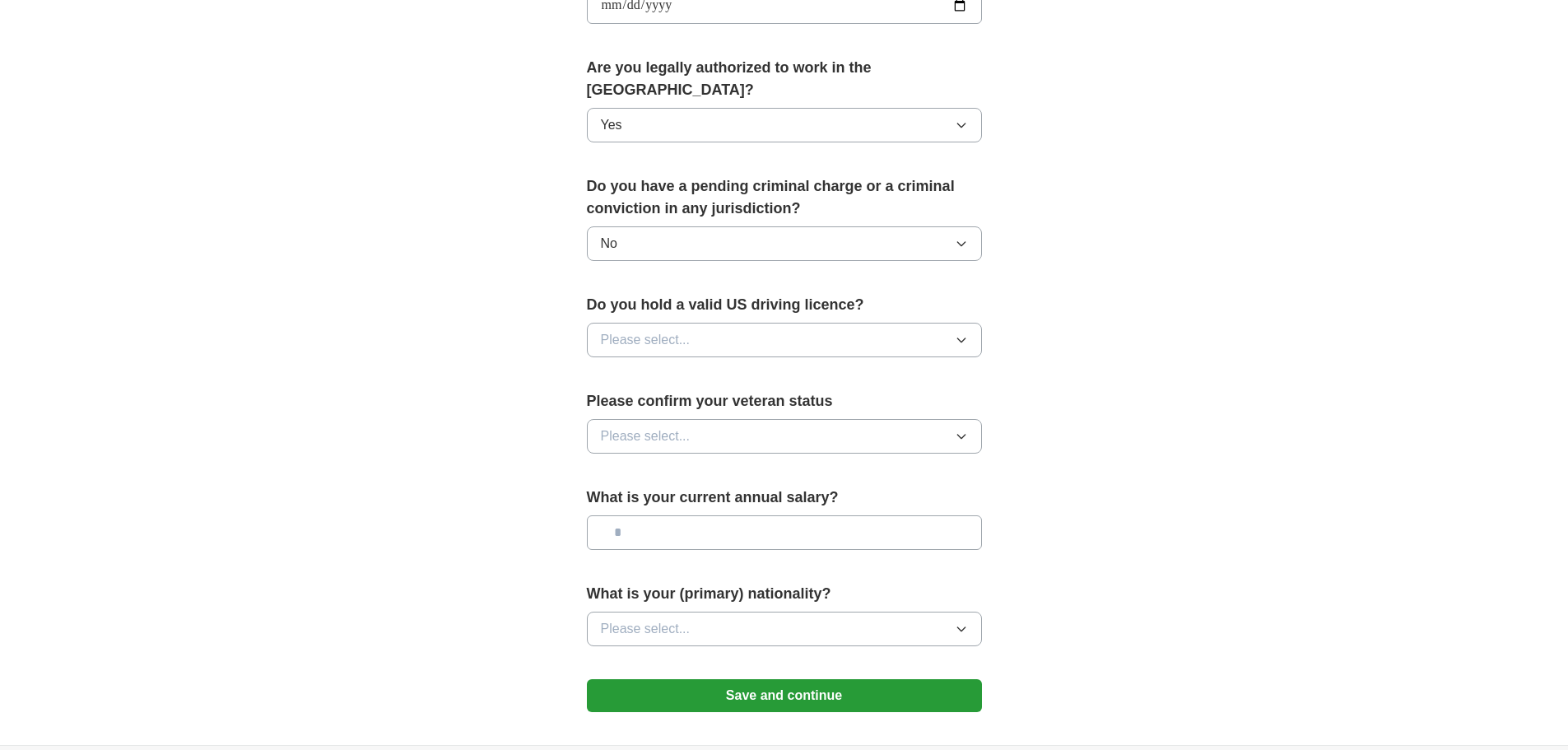
scroll to position [823, 0]
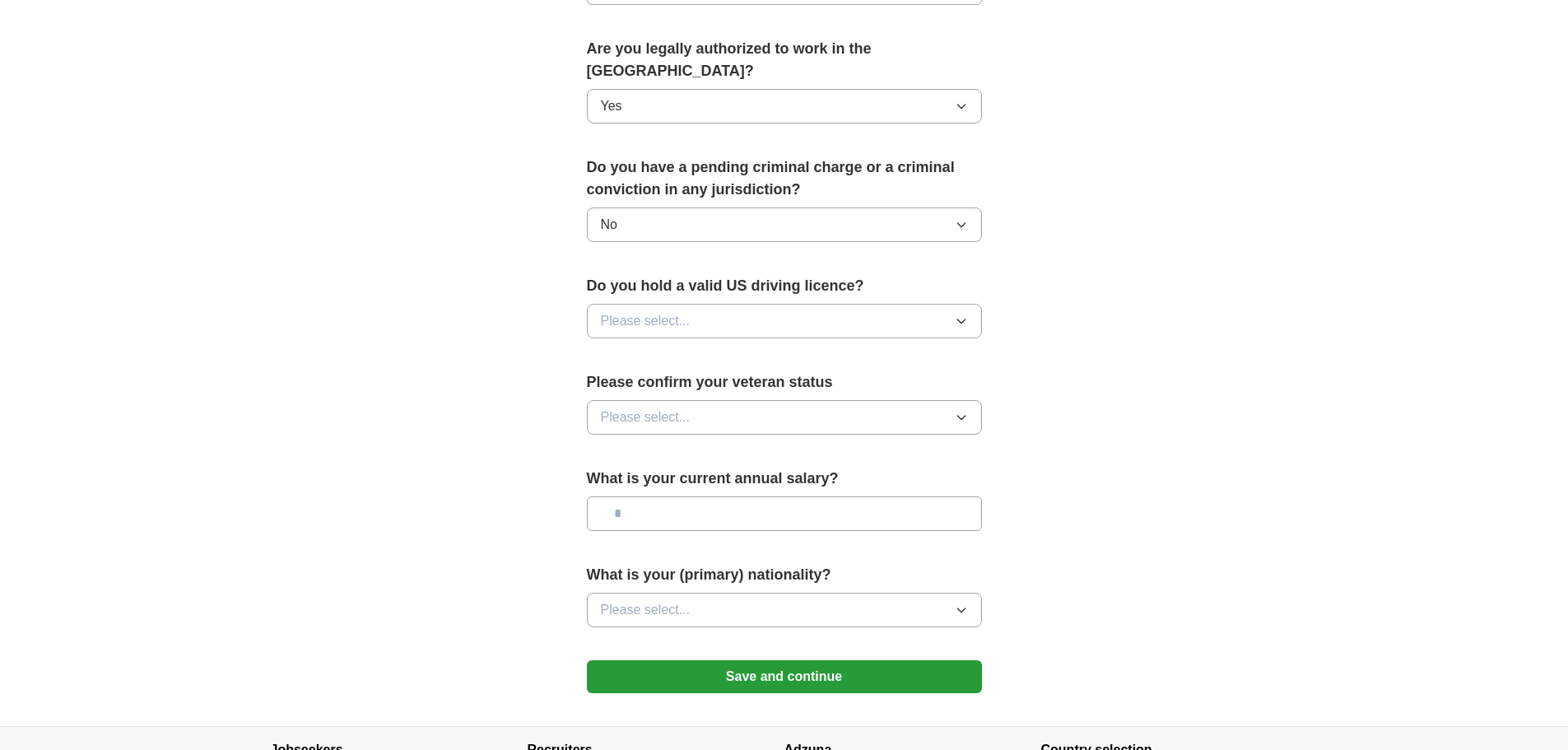
click at [646, 311] on span "Please select..." at bounding box center [645, 321] width 90 height 19
click at [643, 349] on div "Yes" at bounding box center [784, 359] width 367 height 19
click at [641, 407] on span "Please select..." at bounding box center [645, 417] width 90 height 19
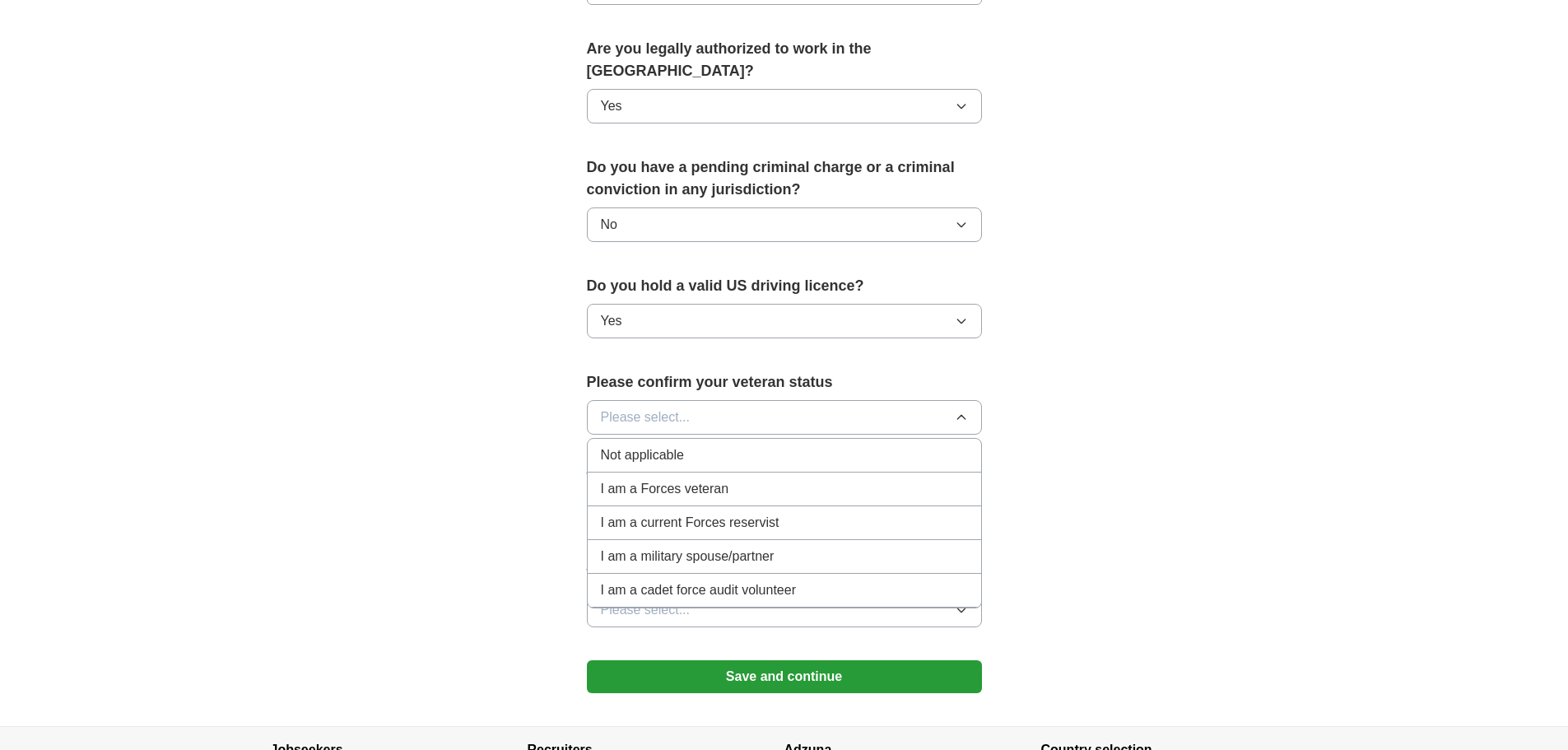
click at [624, 445] on span "Not applicable" at bounding box center [643, 454] width 83 height 19
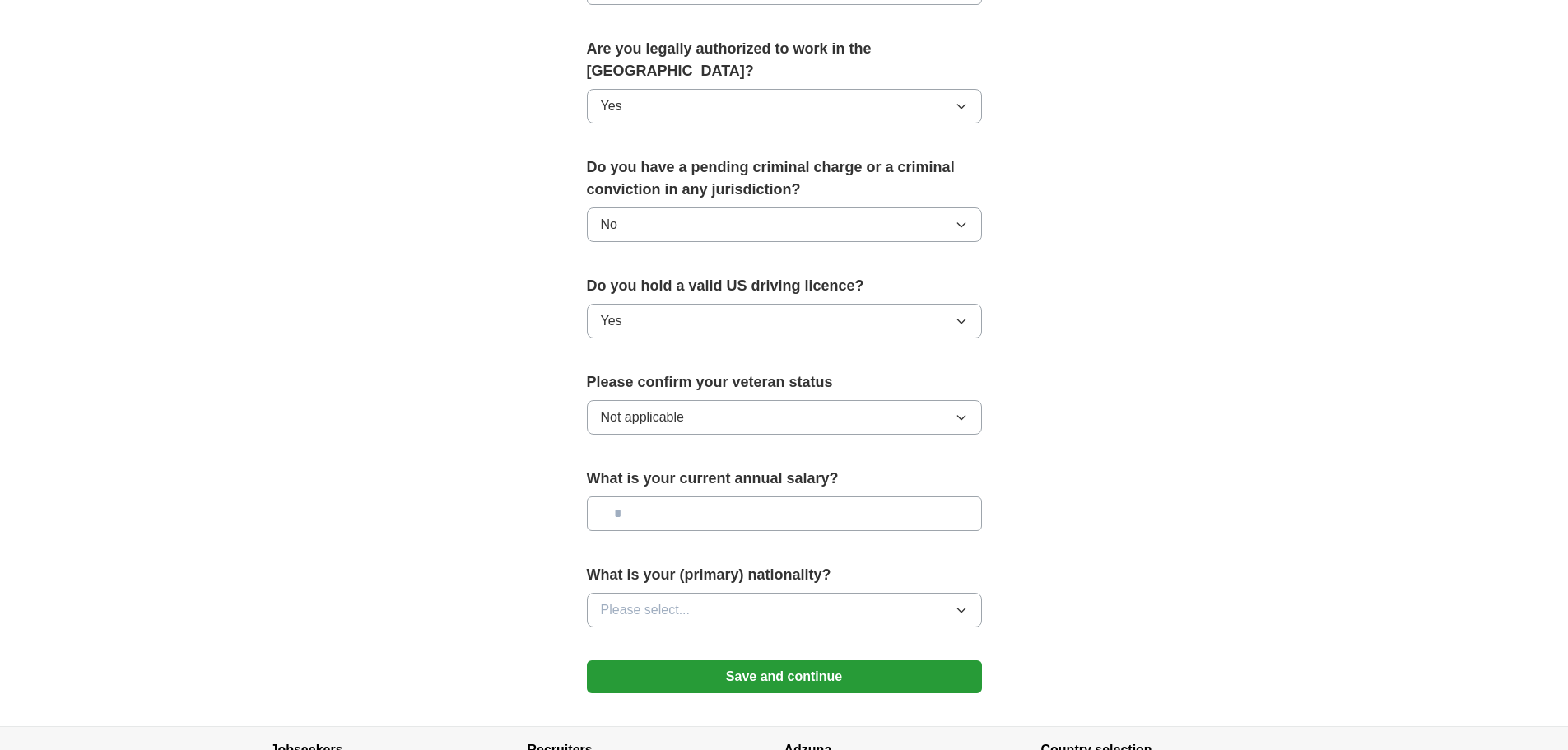
click at [643, 496] on input "text" at bounding box center [784, 514] width 395 height 35
type input "********"
click at [632, 600] on span "Please select..." at bounding box center [645, 609] width 90 height 19
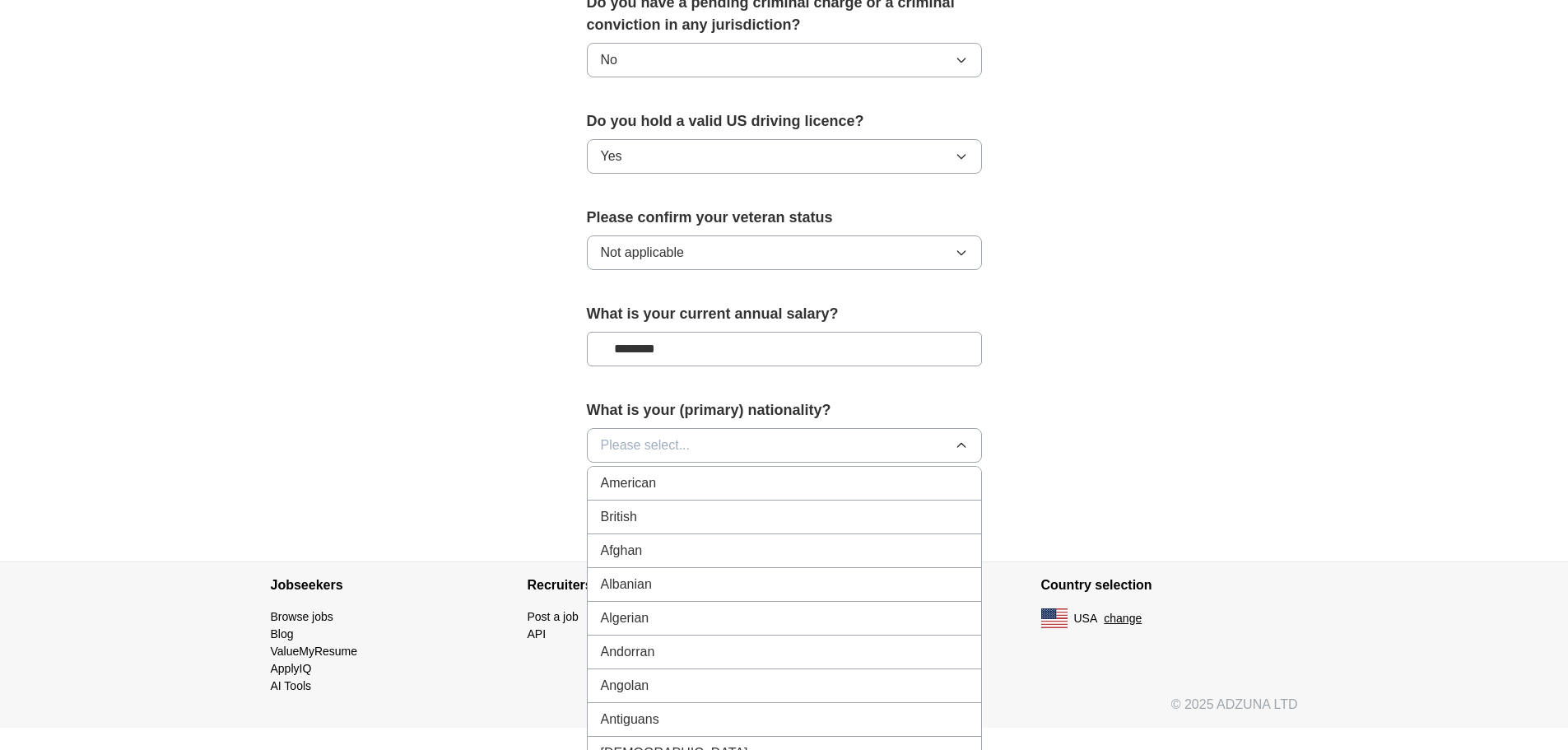
click at [640, 442] on div "What is your (primary) nationality? Please select... American British Afghan Al…" at bounding box center [784, 437] width 395 height 77
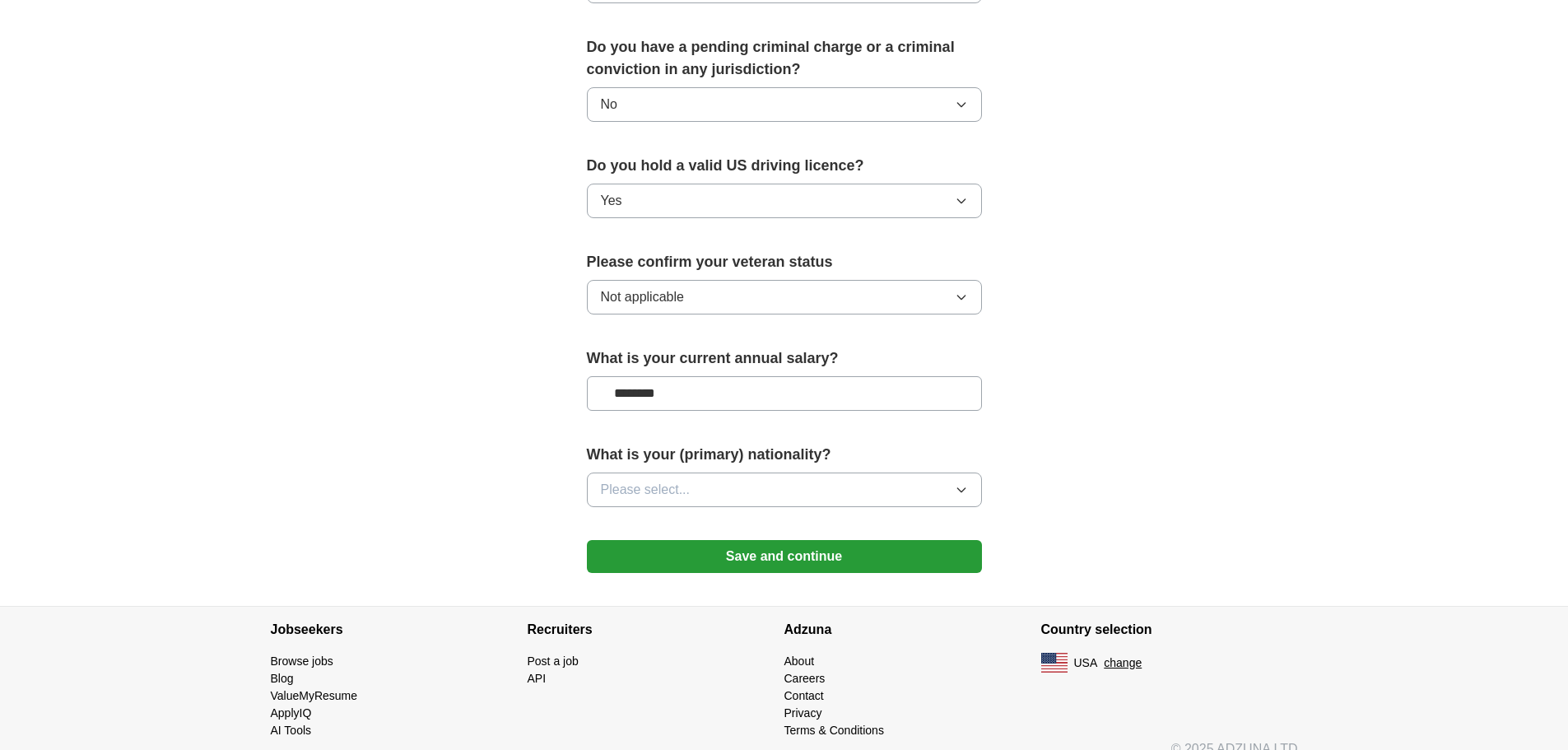
click at [670, 480] on span "Please select..." at bounding box center [645, 489] width 90 height 19
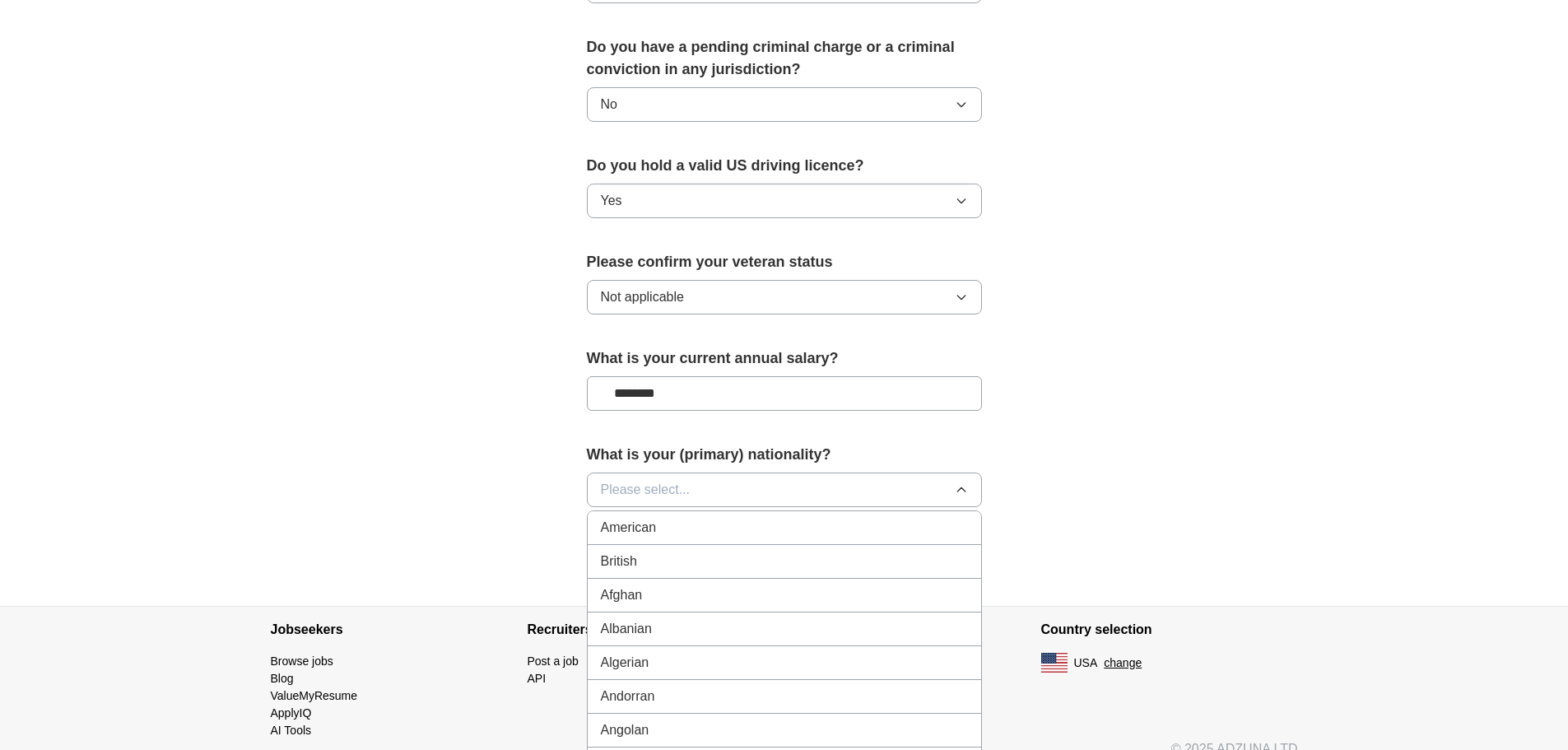
click at [658, 517] on div "American" at bounding box center [784, 527] width 367 height 19
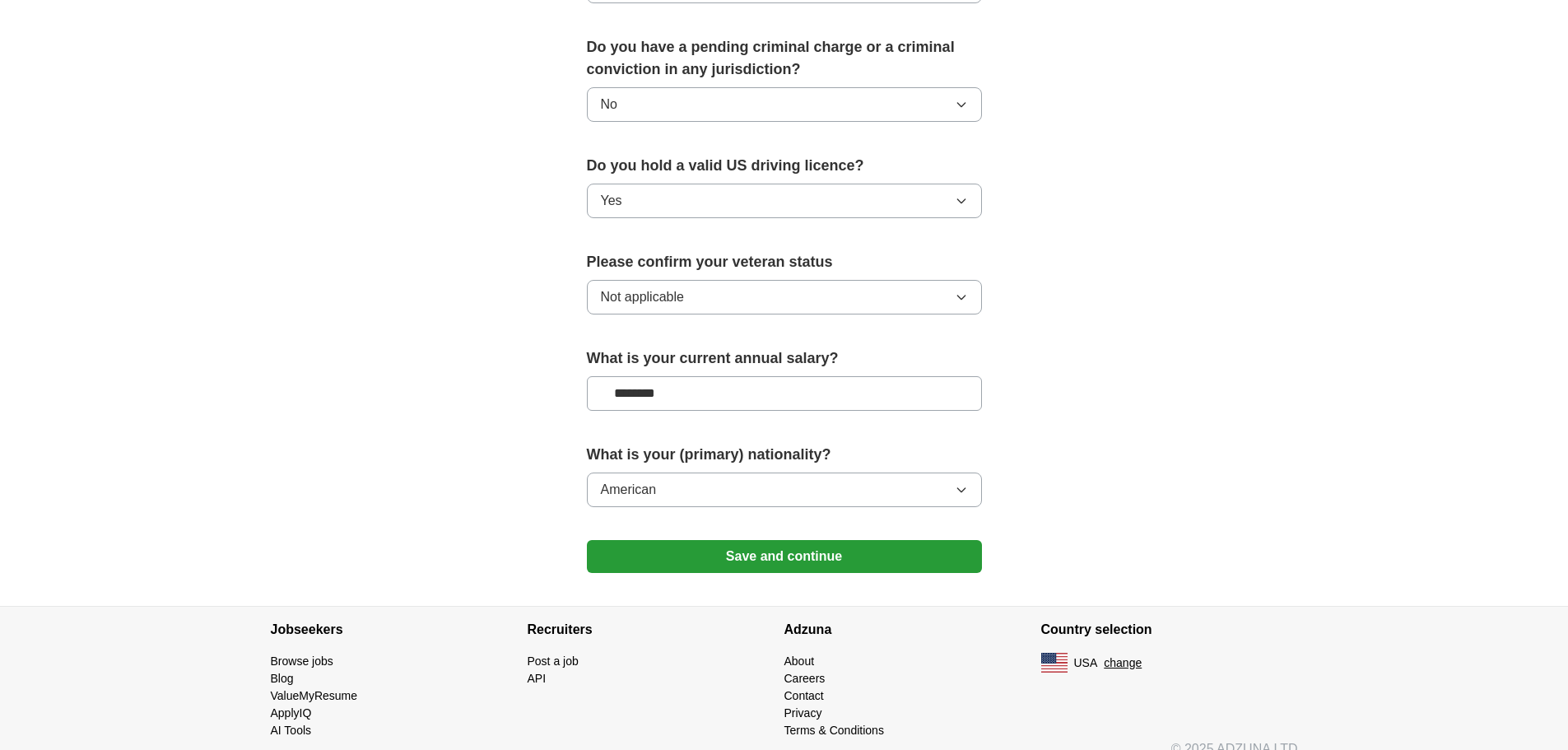
click at [730, 540] on button "Save and continue" at bounding box center [784, 556] width 395 height 33
